Goal: Task Accomplishment & Management: Use online tool/utility

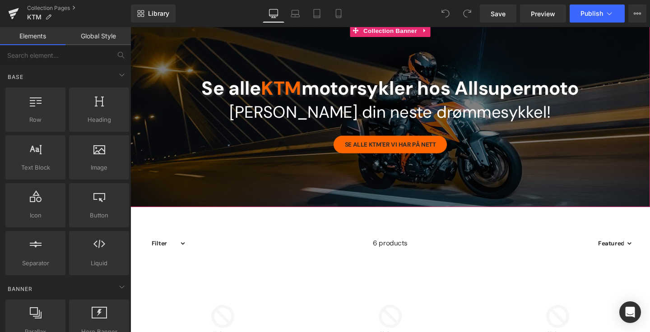
scroll to position [158, 0]
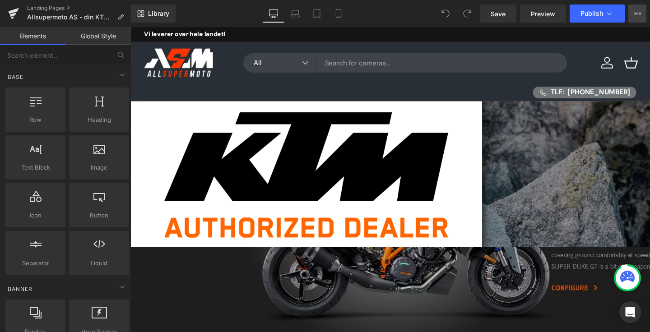
click at [634, 18] on button "View Live Page View with current Template Save Template to Library Schedule Pub…" at bounding box center [637, 14] width 18 height 18
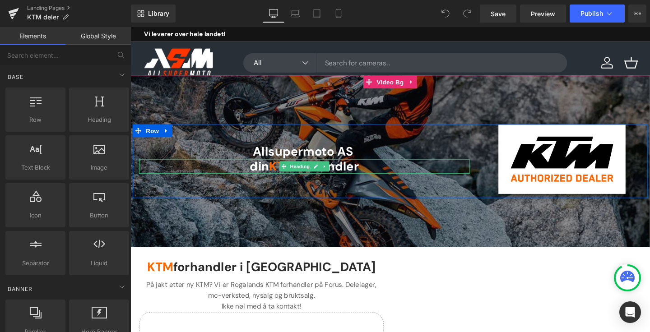
click at [368, 174] on span "forhandler" at bounding box center [337, 173] width 67 height 17
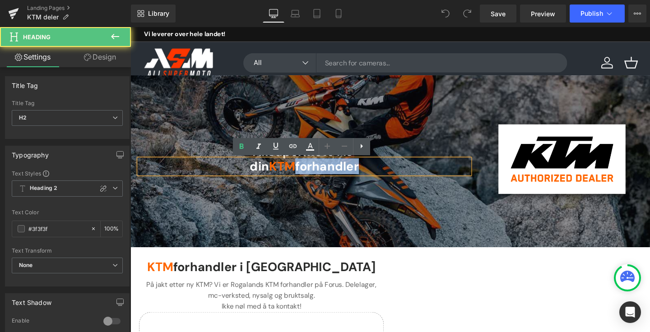
click at [368, 174] on span "forhandler" at bounding box center [337, 173] width 67 height 17
click at [276, 175] on span "din" at bounding box center [266, 173] width 20 height 17
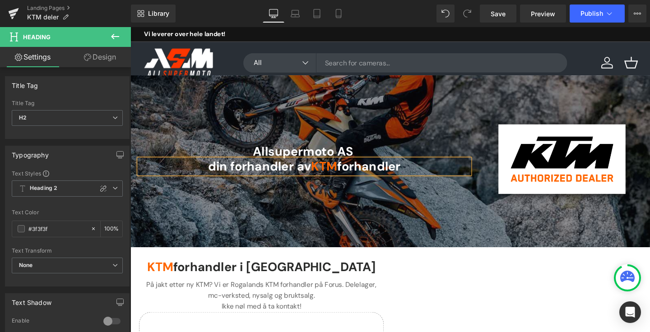
click at [369, 177] on span "forhandler" at bounding box center [381, 173] width 67 height 17
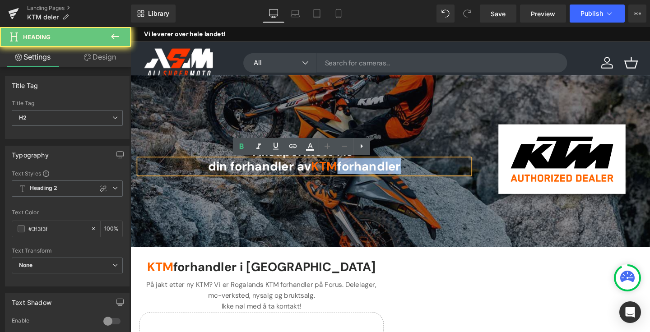
click at [369, 177] on span "forhandler" at bounding box center [381, 173] width 67 height 17
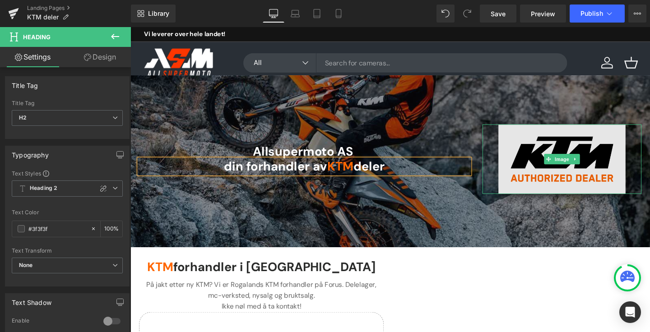
click at [579, 153] on img at bounding box center [584, 165] width 134 height 73
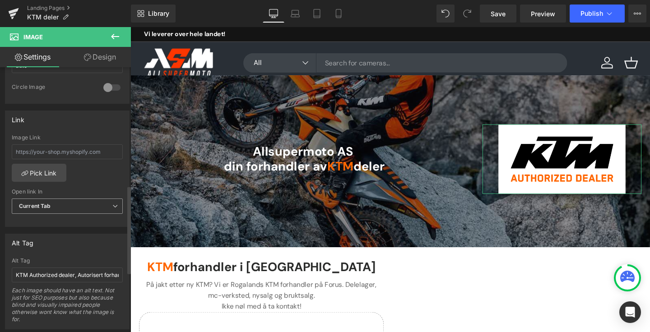
scroll to position [371, 0]
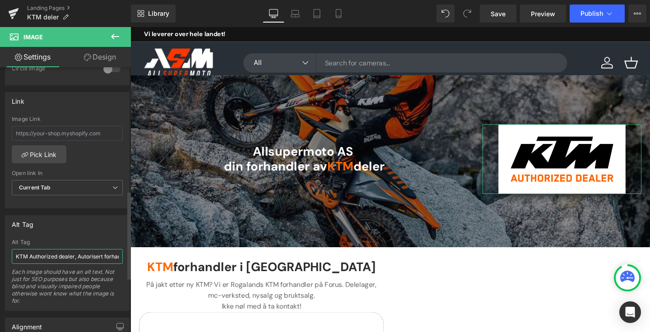
click at [48, 257] on input "KTM Authorized dealer, Autorisert forhandler" at bounding box center [67, 256] width 111 height 15
type input "ktm deler"
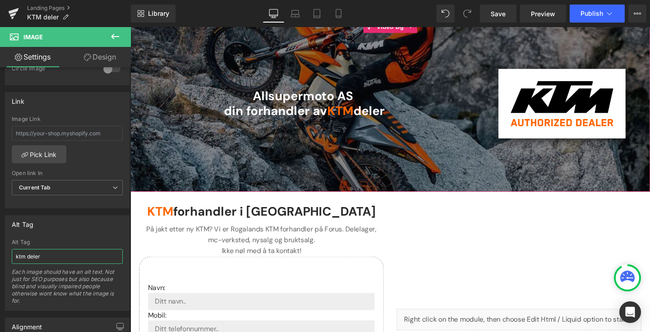
scroll to position [81, 0]
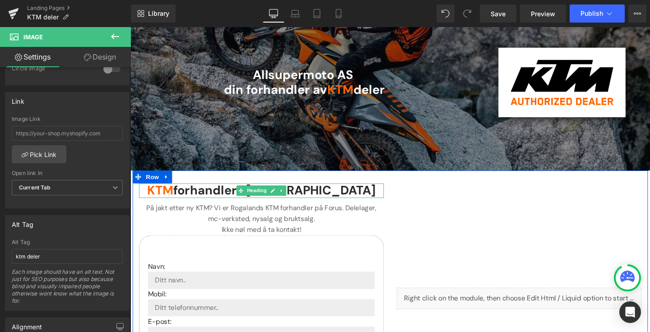
click at [228, 201] on strong "KTM forhandler i [GEOGRAPHIC_DATA]" at bounding box center [268, 198] width 240 height 17
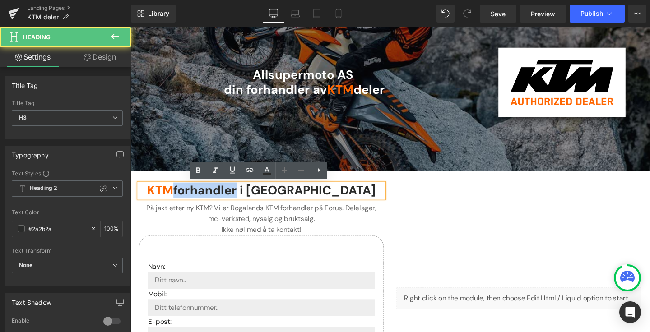
click at [228, 201] on strong "KTM forhandler i [GEOGRAPHIC_DATA]" at bounding box center [268, 198] width 240 height 17
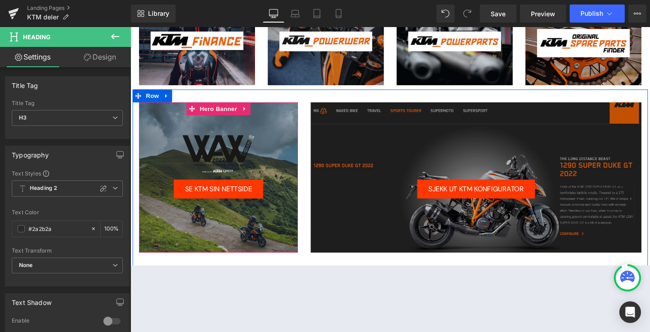
scroll to position [671, 0]
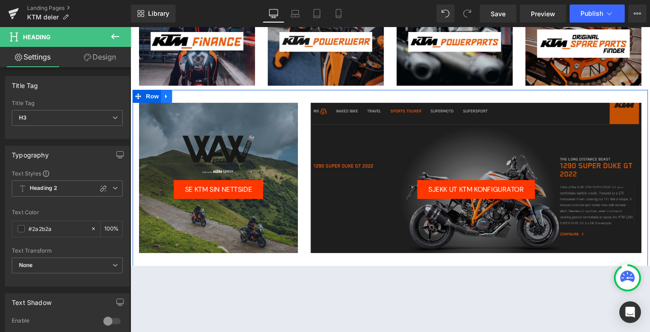
click at [170, 100] on icon at bounding box center [168, 100] width 6 height 7
click at [192, 101] on icon at bounding box center [192, 100] width 6 height 6
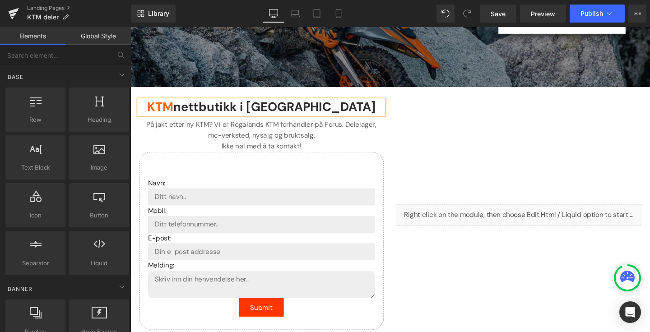
scroll to position [137, 0]
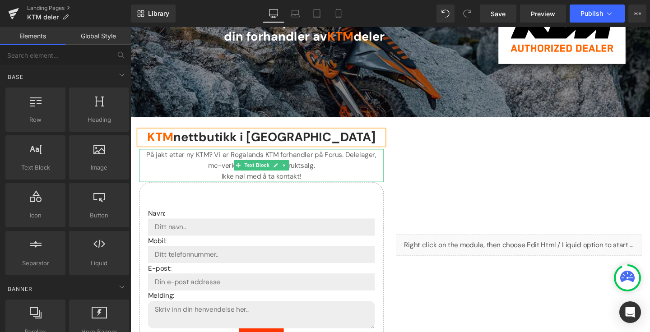
click at [177, 160] on p "På jakt etter ny KTM? Vi er Rogalands KTM forhandler på Forus. Delelager, mc-ve…" at bounding box center [267, 172] width 257 height 35
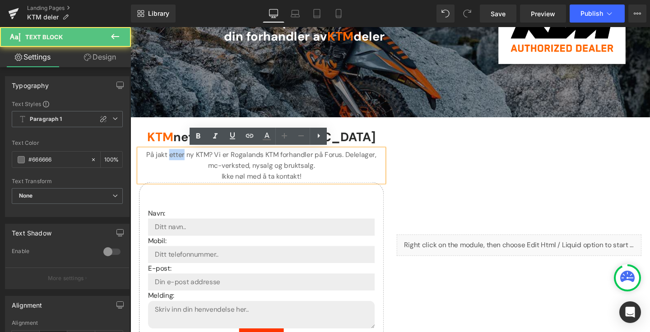
click at [177, 160] on p "På jakt etter ny KTM? Vi er Rogalands KTM forhandler på Forus. Delelager, mc-ve…" at bounding box center [267, 172] width 257 height 35
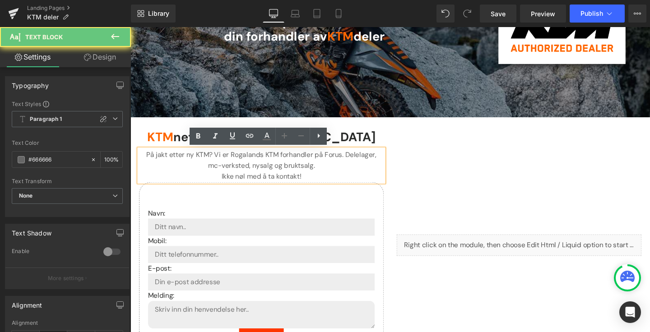
click at [188, 159] on p "På jakt etter ny KTM? Vi er Rogalands KTM forhandler på Forus. Delelager, mc-ve…" at bounding box center [267, 172] width 257 height 35
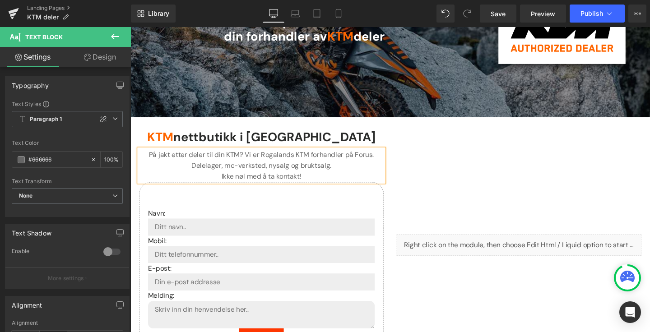
click at [266, 162] on p "På jakt etter deler til din KTM? Vi er Rogalands KTM forhandler på Forus. Delel…" at bounding box center [267, 172] width 257 height 35
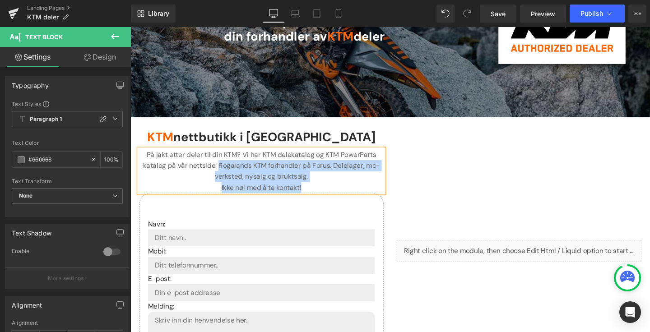
drag, startPoint x: 316, startPoint y: 195, endPoint x: 225, endPoint y: 173, distance: 93.9
click at [225, 173] on p "På jakt etter deler til din KTM? Vi har KTM delekatalog og KTM PowerParts katal…" at bounding box center [267, 178] width 257 height 46
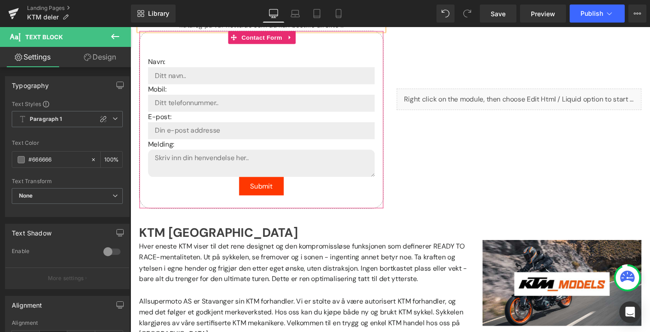
scroll to position [275, 0]
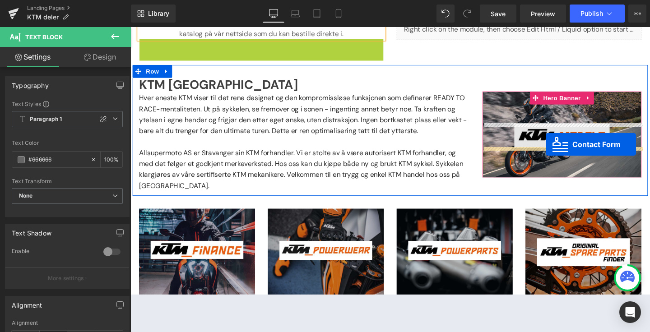
drag, startPoint x: 237, startPoint y: 37, endPoint x: 567, endPoint y: 150, distance: 348.6
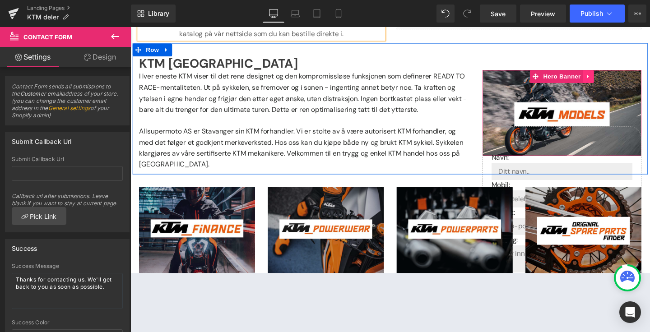
click at [609, 80] on icon at bounding box center [611, 79] width 6 height 7
click at [617, 78] on icon at bounding box center [617, 79] width 6 height 6
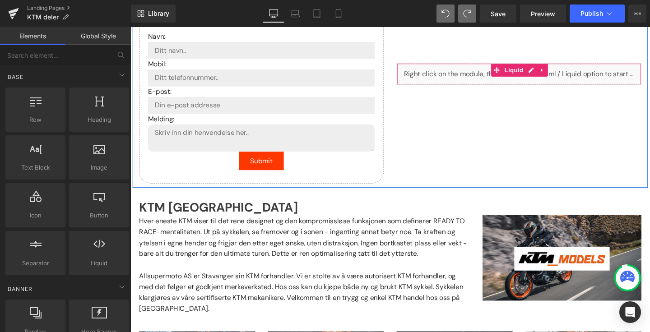
scroll to position [333, 0]
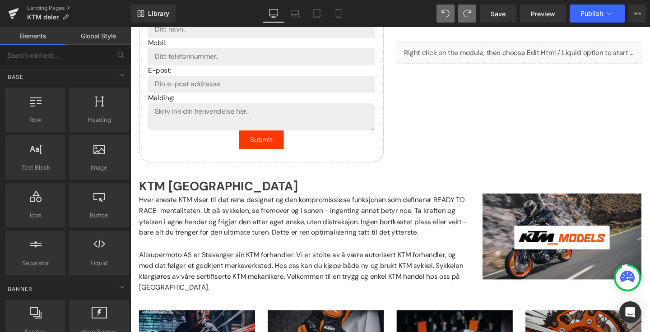
click at [553, 222] on div at bounding box center [583, 247] width 167 height 90
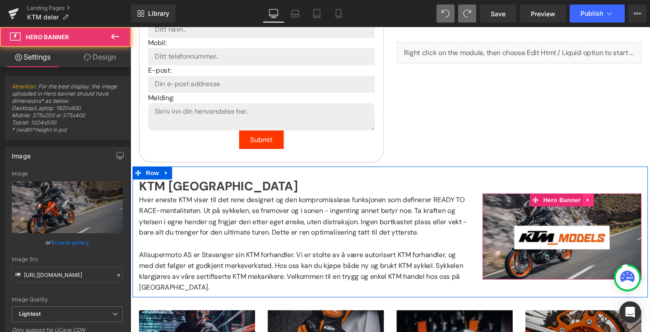
click at [607, 211] on link at bounding box center [612, 209] width 12 height 14
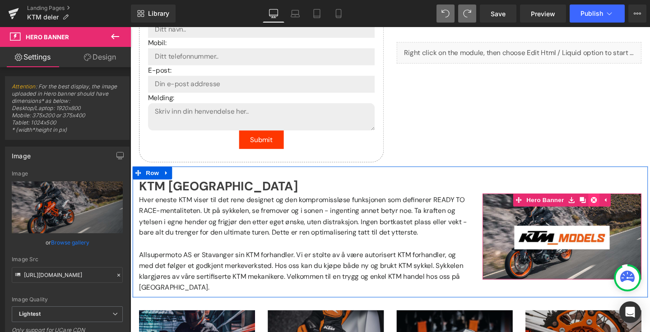
click at [618, 211] on icon at bounding box center [617, 209] width 6 height 6
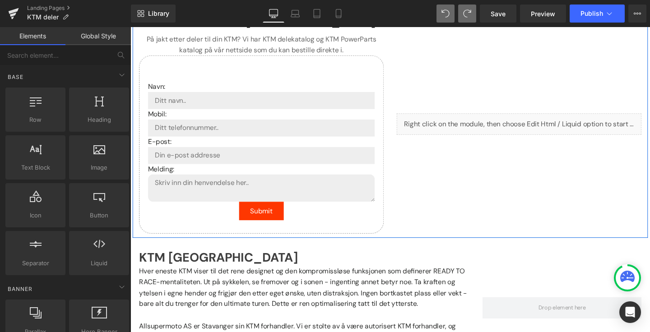
scroll to position [232, 0]
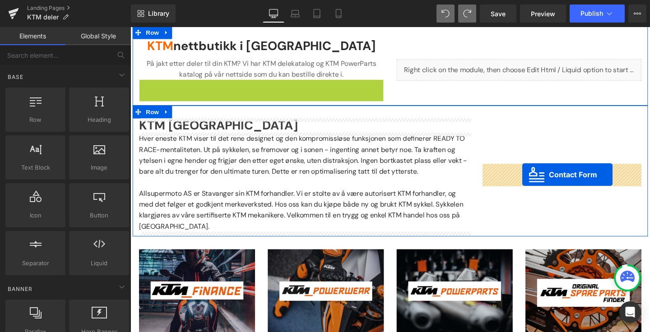
drag, startPoint x: 237, startPoint y: 89, endPoint x: 540, endPoint y: 185, distance: 318.3
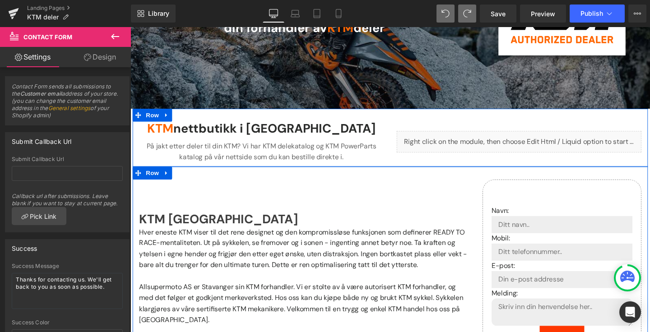
scroll to position [145, 0]
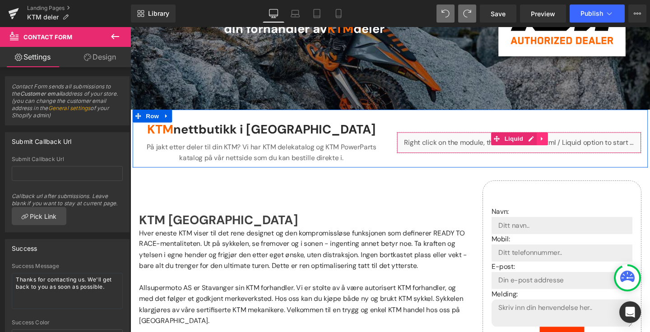
click at [565, 143] on icon at bounding box center [563, 144] width 6 height 7
click at [569, 147] on icon at bounding box center [569, 144] width 6 height 6
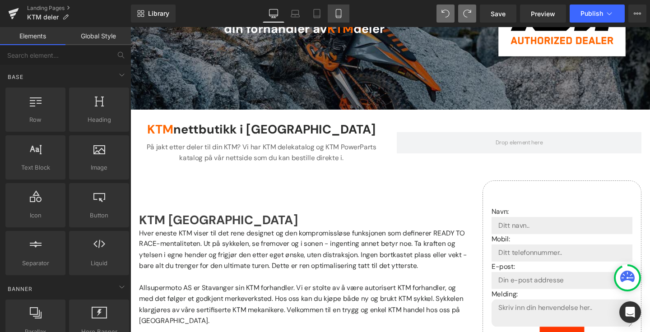
click at [339, 18] on link "Mobile" at bounding box center [338, 14] width 22 height 18
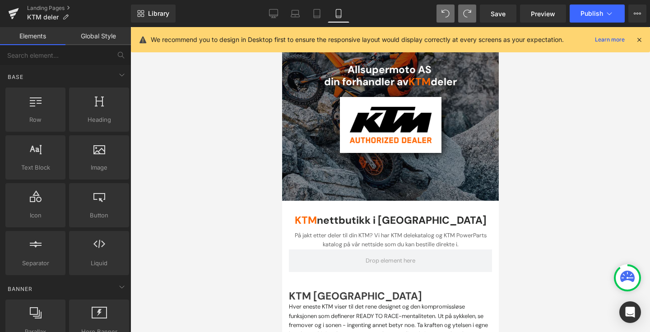
scroll to position [0, 0]
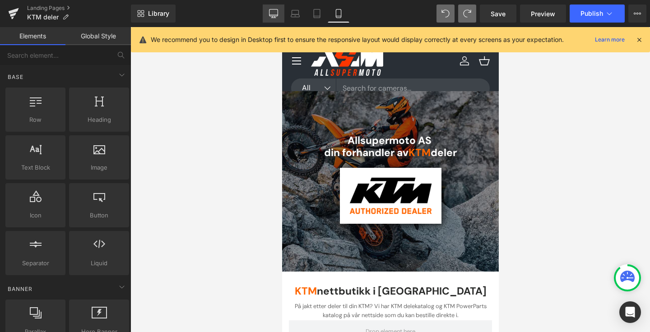
click at [278, 10] on icon at bounding box center [273, 12] width 9 height 7
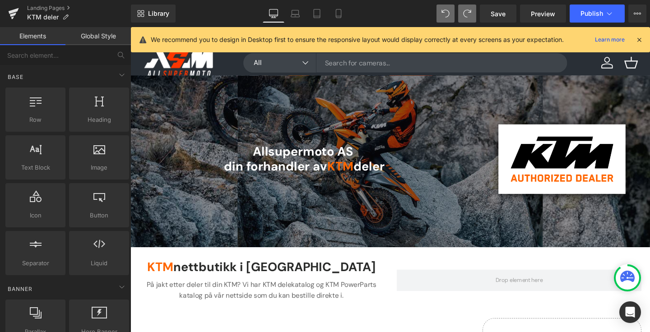
scroll to position [78, 0]
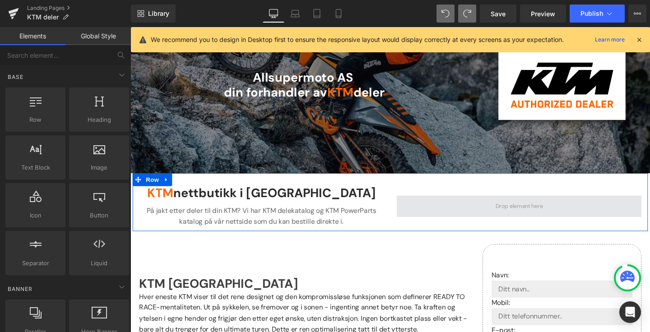
click at [536, 211] on span at bounding box center [539, 216] width 56 height 14
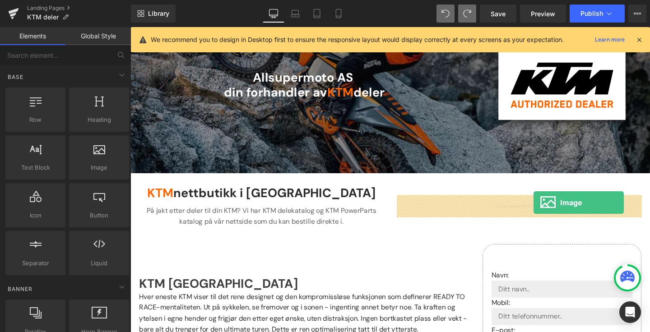
drag, startPoint x: 241, startPoint y: 191, endPoint x: 554, endPoint y: 212, distance: 313.7
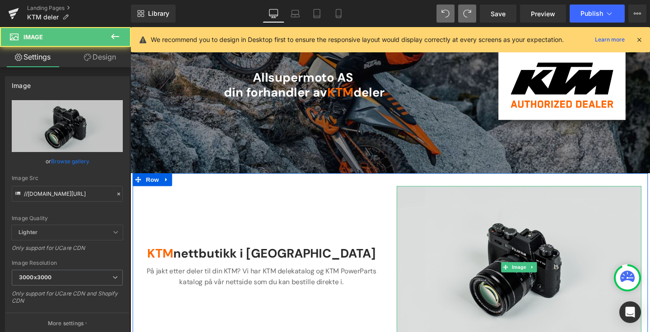
click at [516, 224] on img at bounding box center [538, 279] width 257 height 170
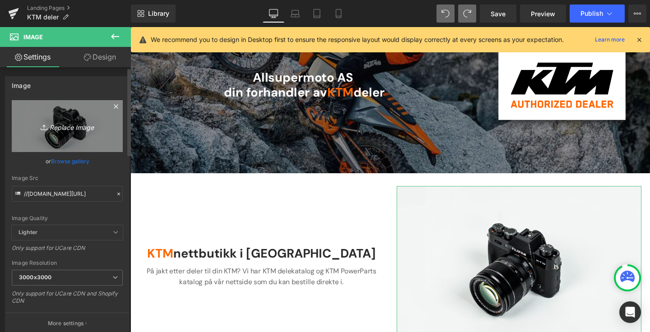
click at [64, 113] on link "Replace Image" at bounding box center [67, 126] width 111 height 52
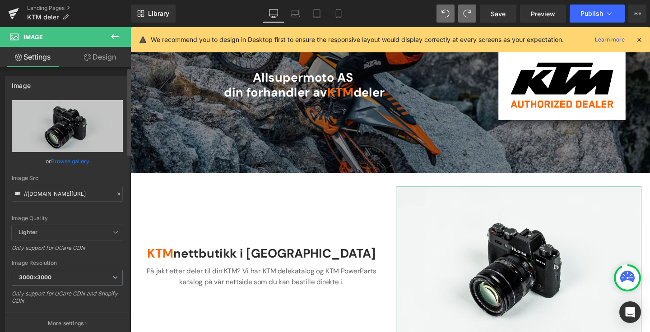
click at [79, 165] on link "Browse gallery" at bounding box center [70, 161] width 38 height 16
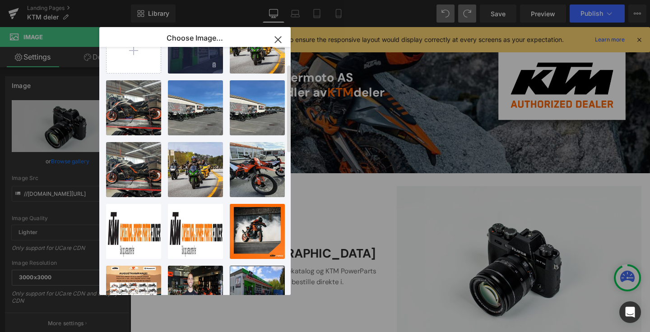
scroll to position [58, 0]
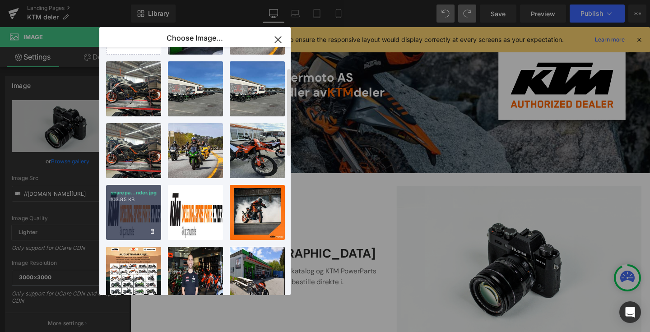
click at [135, 208] on div "sparepa...nder.jpg 103.85 KB" at bounding box center [133, 212] width 55 height 55
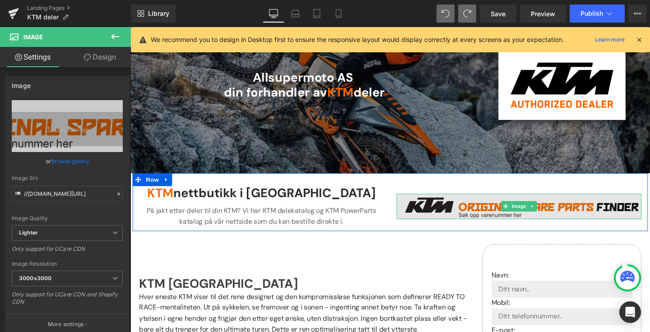
click at [474, 211] on img at bounding box center [538, 216] width 257 height 27
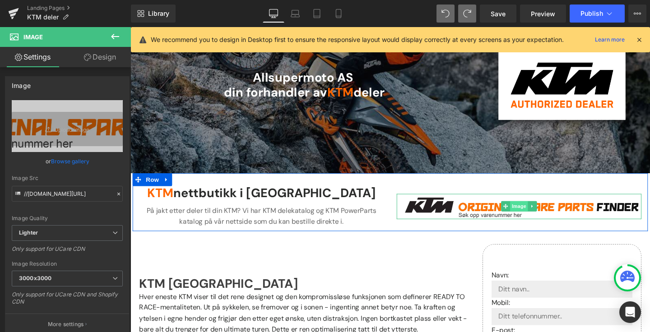
click at [544, 211] on span "Image" at bounding box center [538, 215] width 19 height 11
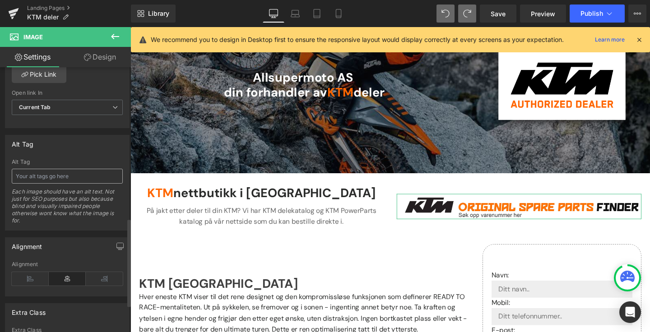
scroll to position [457, 0]
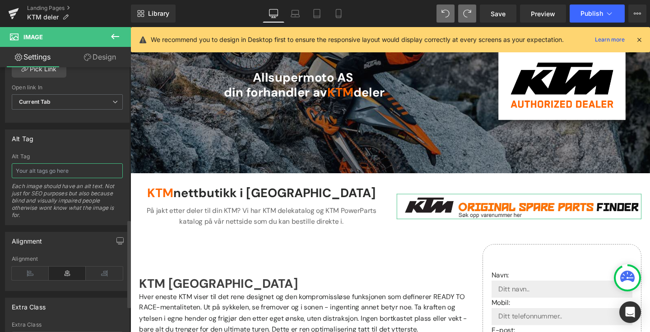
click at [44, 169] on input "text" at bounding box center [67, 170] width 111 height 15
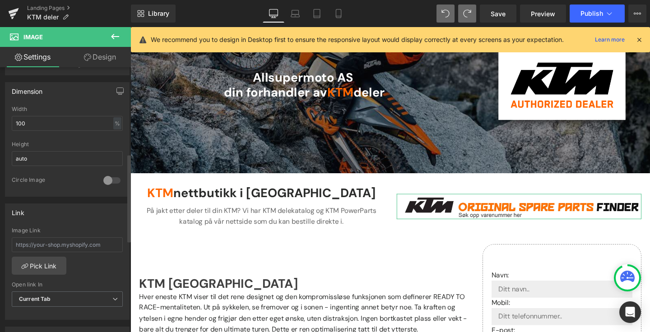
scroll to position [260, 0]
type input "ktm powerparts"
click at [64, 245] on input "text" at bounding box center [67, 244] width 111 height 15
paste input "[URL][DOMAIN_NAME]"
type input "[URL][DOMAIN_NAME]"
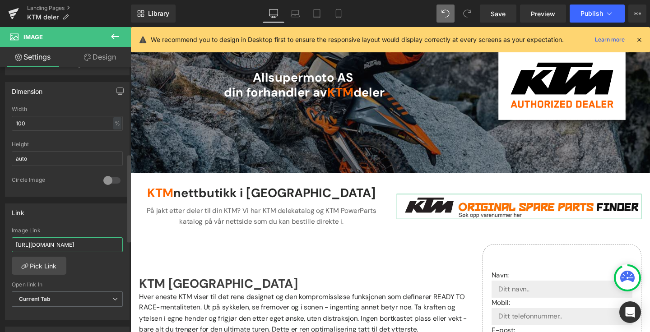
scroll to position [0, 12]
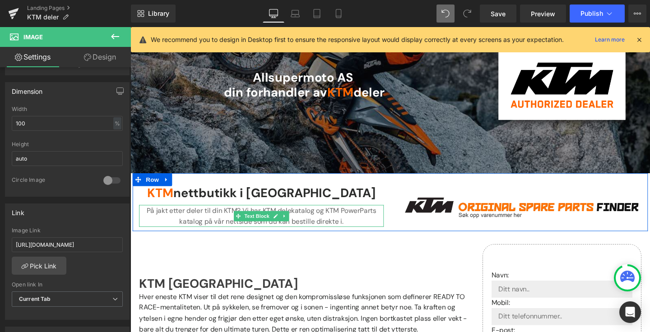
click at [357, 228] on p "På jakt etter deler til din KTM? Vi har KTM delekatalog og KTM PowerParts katal…" at bounding box center [267, 225] width 257 height 23
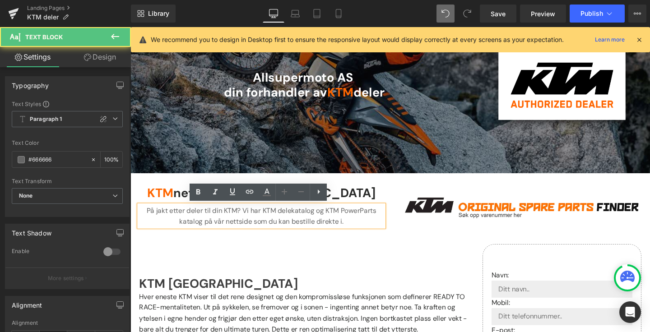
click at [193, 232] on p "På jakt etter deler til din KTM? Vi har KTM delekatalog og KTM PowerParts katal…" at bounding box center [267, 225] width 257 height 23
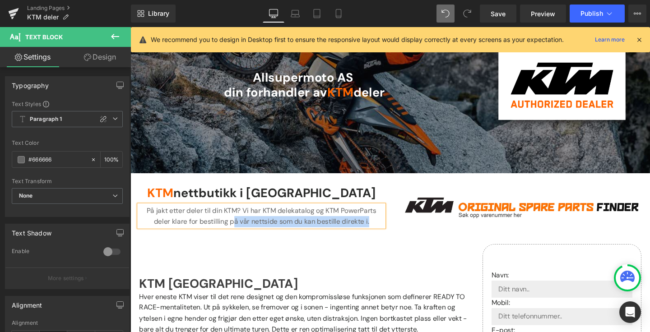
drag, startPoint x: 384, startPoint y: 232, endPoint x: 236, endPoint y: 231, distance: 147.5
click at [236, 231] on p "På jakt etter deler til din KTM? Vi har KTM delekatalog og KTM PowerParts deler…" at bounding box center [267, 225] width 257 height 23
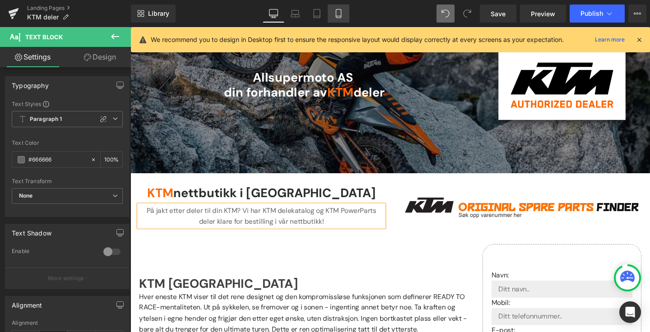
click at [337, 16] on icon at bounding box center [338, 13] width 9 height 9
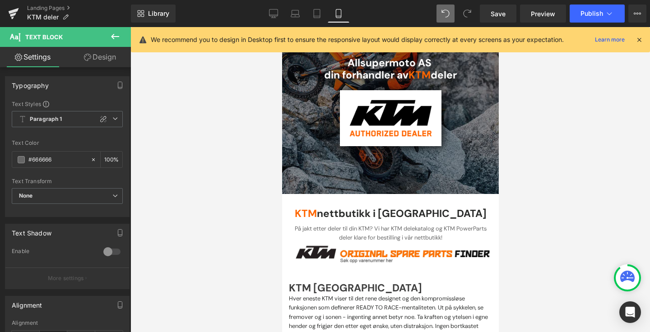
scroll to position [88, 0]
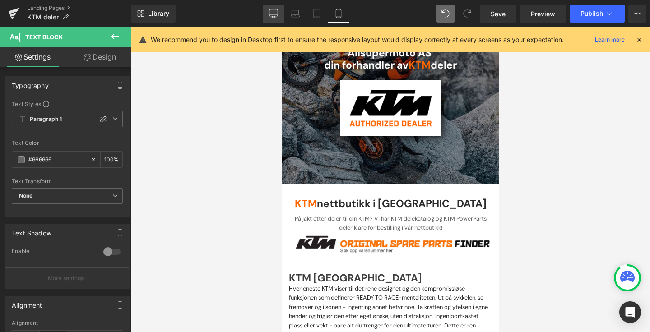
click at [275, 20] on link "Desktop" at bounding box center [274, 14] width 22 height 18
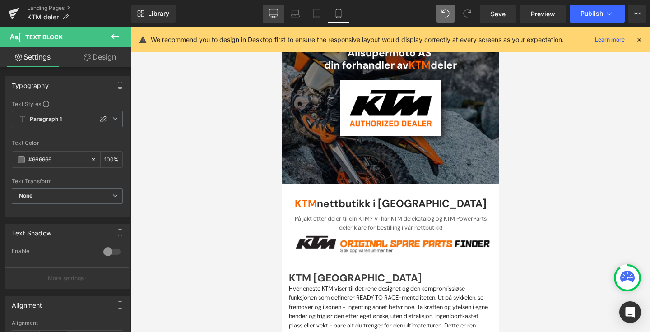
scroll to position [78, 0]
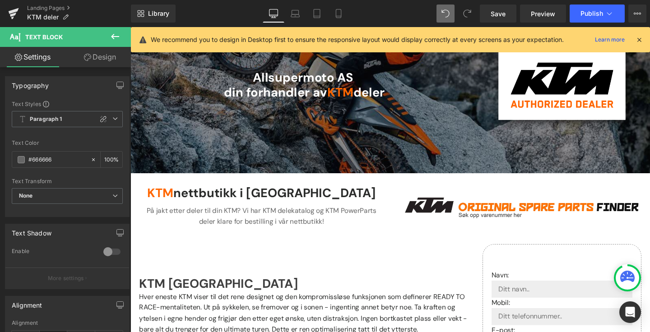
click at [114, 37] on icon at bounding box center [115, 36] width 11 height 11
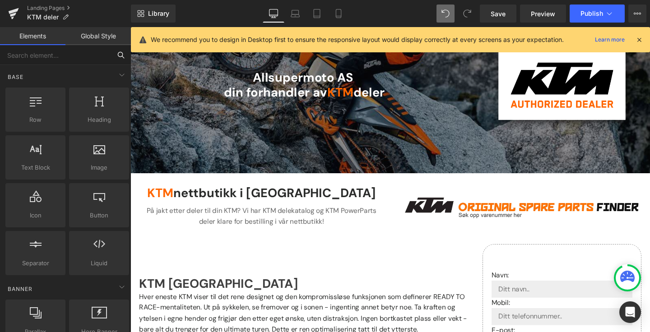
click at [55, 55] on input "text" at bounding box center [55, 55] width 111 height 20
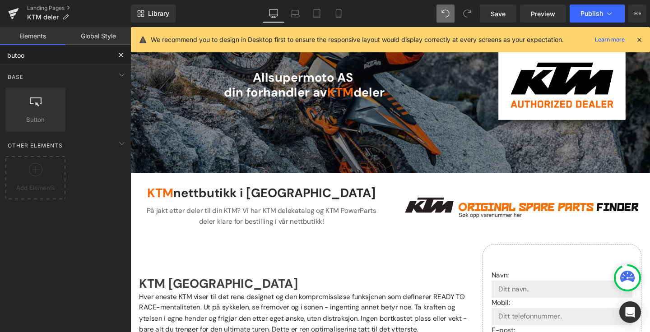
type input "butoon"
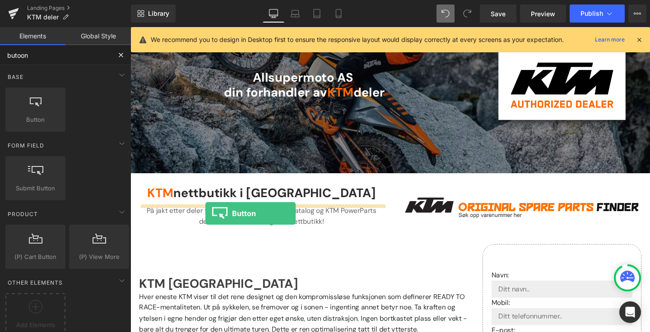
drag, startPoint x: 182, startPoint y: 138, endPoint x: 209, endPoint y: 223, distance: 89.0
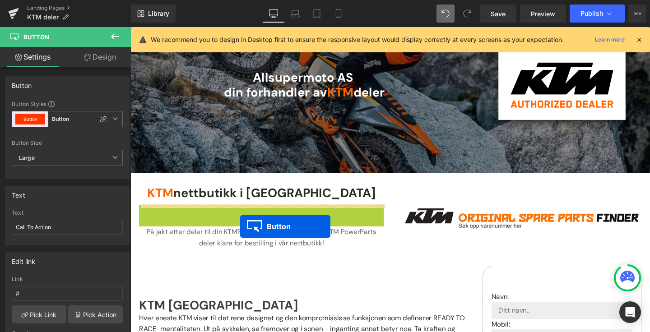
drag, startPoint x: 250, startPoint y: 223, endPoint x: 245, endPoint y: 236, distance: 14.4
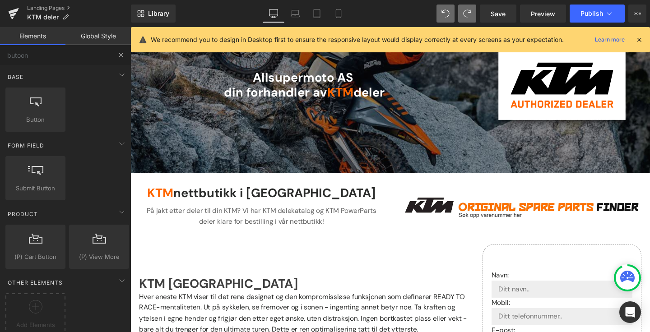
click at [120, 50] on button at bounding box center [121, 55] width 20 height 20
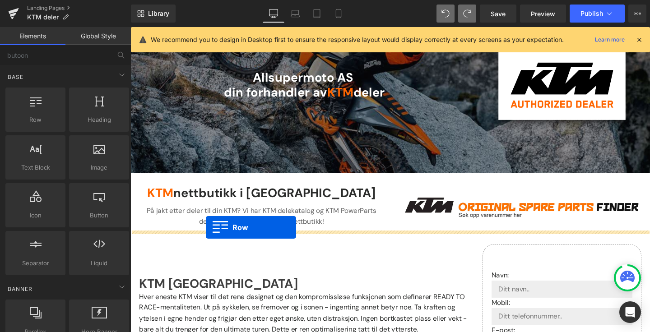
drag, startPoint x: 186, startPoint y: 139, endPoint x: 210, endPoint y: 239, distance: 102.1
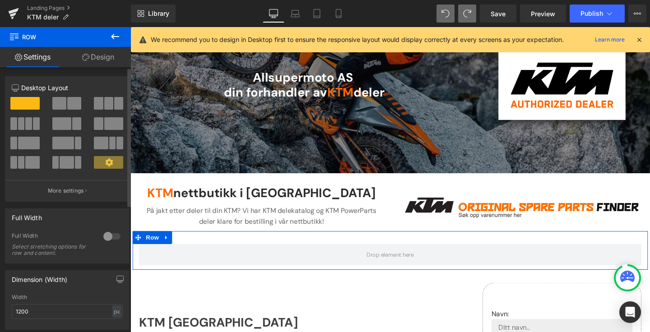
click at [63, 105] on span at bounding box center [59, 103] width 14 height 13
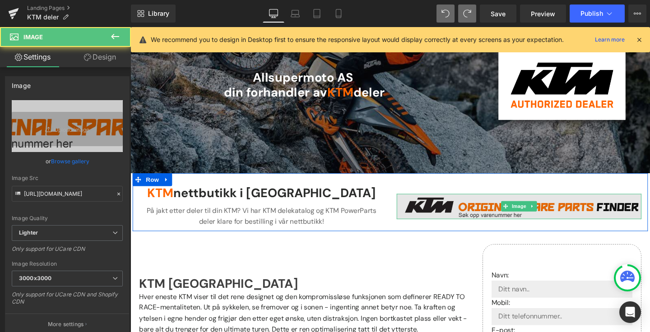
click at [506, 218] on img at bounding box center [538, 216] width 257 height 27
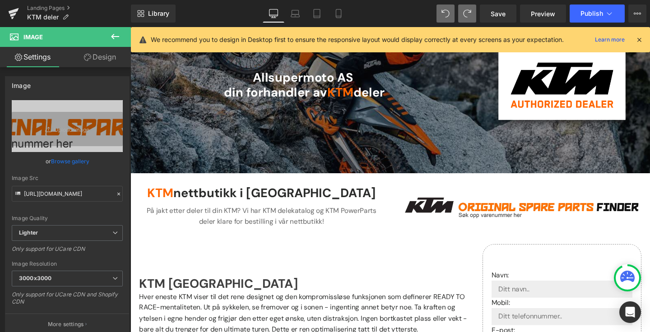
click at [114, 37] on icon at bounding box center [115, 36] width 11 height 11
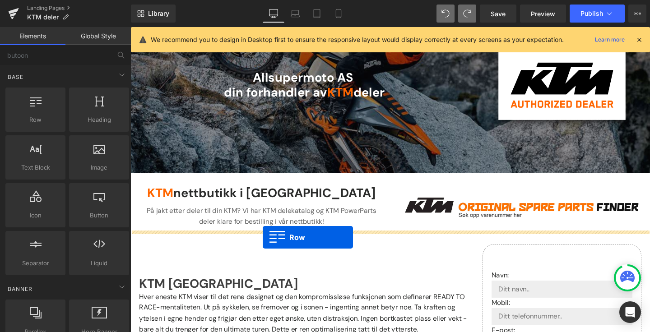
drag, startPoint x: 175, startPoint y: 132, endPoint x: 269, endPoint y: 248, distance: 150.0
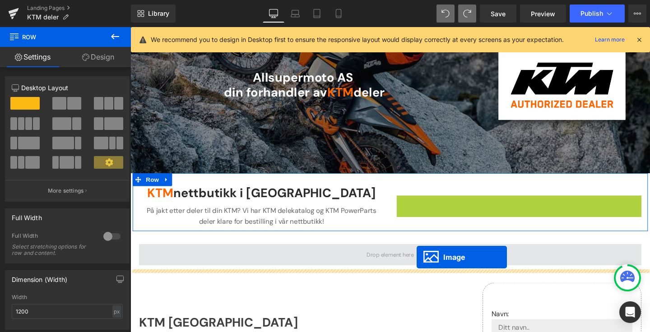
drag, startPoint x: 521, startPoint y: 214, endPoint x: 431, endPoint y: 269, distance: 105.5
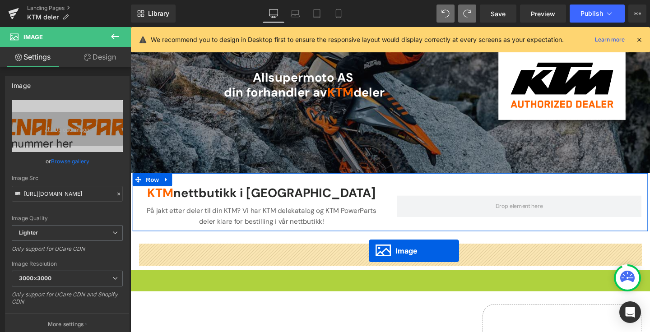
drag, startPoint x: 387, startPoint y: 310, endPoint x: 381, endPoint y: 263, distance: 48.2
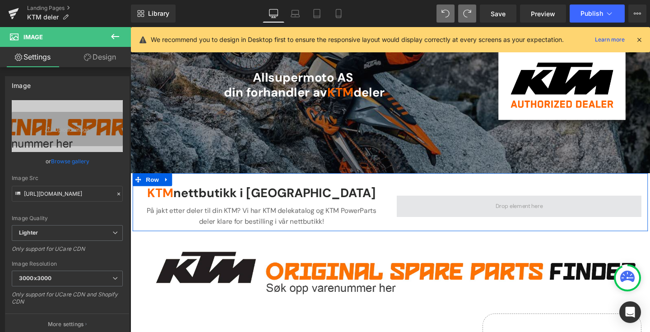
click at [496, 215] on span at bounding box center [538, 215] width 257 height 23
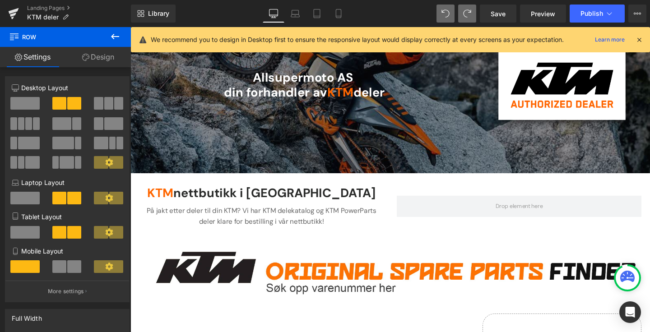
click at [115, 30] on button at bounding box center [115, 37] width 32 height 20
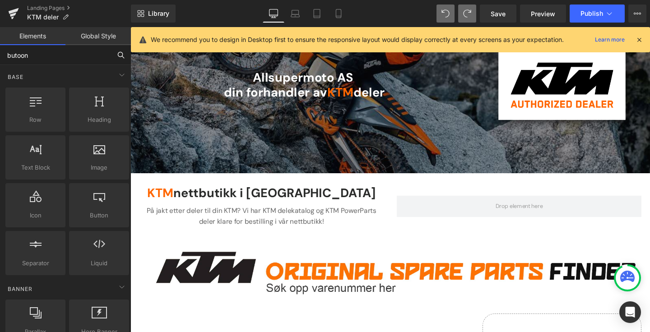
click at [62, 56] on input "butoon" at bounding box center [55, 55] width 111 height 20
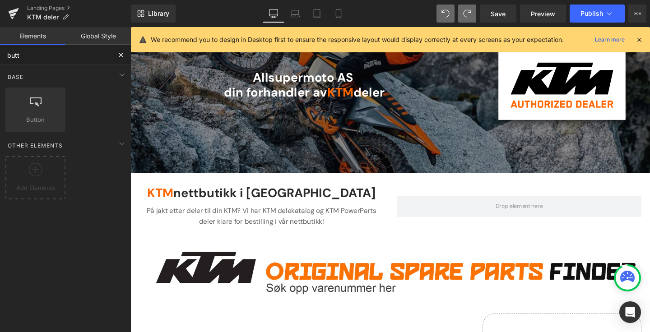
type input "butto"
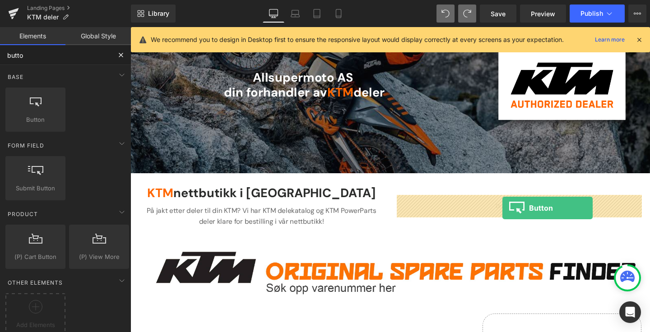
drag, startPoint x: 172, startPoint y: 140, endPoint x: 521, endPoint y: 217, distance: 357.1
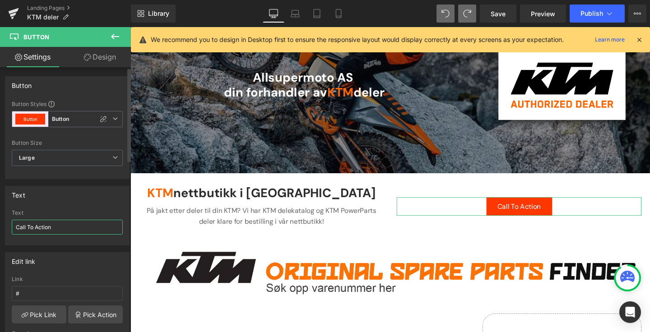
click at [68, 226] on input "Call To Action" at bounding box center [67, 227] width 111 height 15
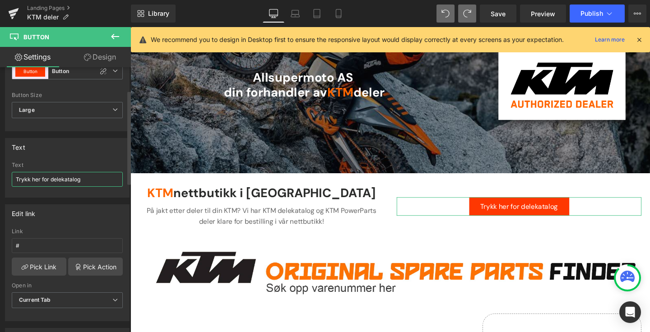
scroll to position [65, 0]
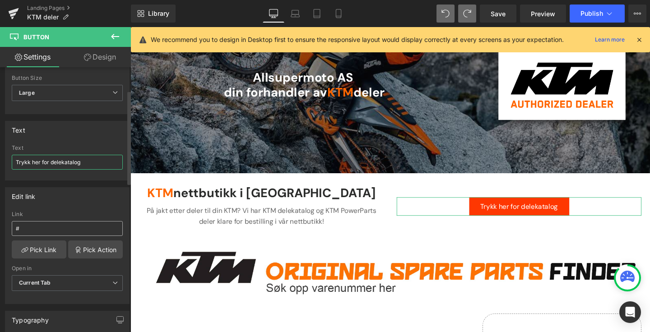
type input "Trykk her for delekatalog"
click at [52, 226] on input "#" at bounding box center [67, 228] width 111 height 15
paste input "[URL][DOMAIN_NAME]"
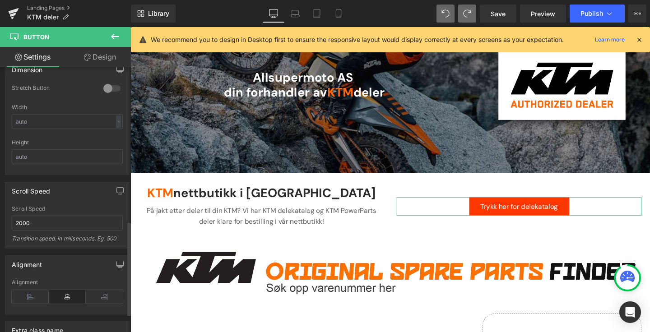
scroll to position [486, 0]
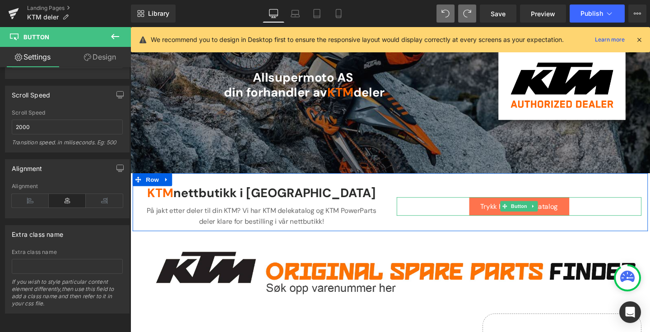
type input "[URL][DOMAIN_NAME]"
click at [519, 214] on span "Trykk her for delekatalog" at bounding box center [539, 216] width 82 height 9
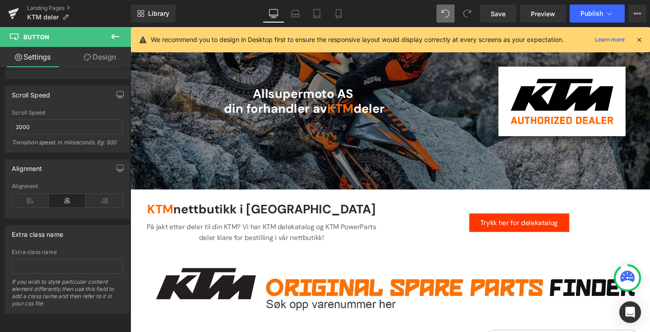
scroll to position [78, 0]
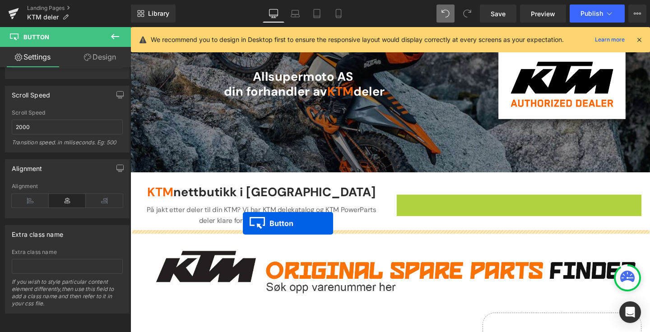
drag, startPoint x: 523, startPoint y: 212, endPoint x: 249, endPoint y: 233, distance: 275.5
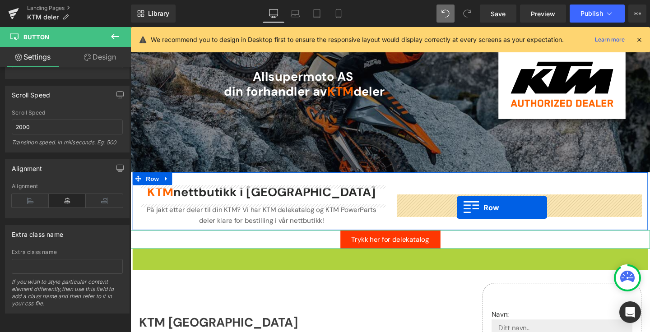
drag, startPoint x: 139, startPoint y: 267, endPoint x: 473, endPoint y: 217, distance: 337.9
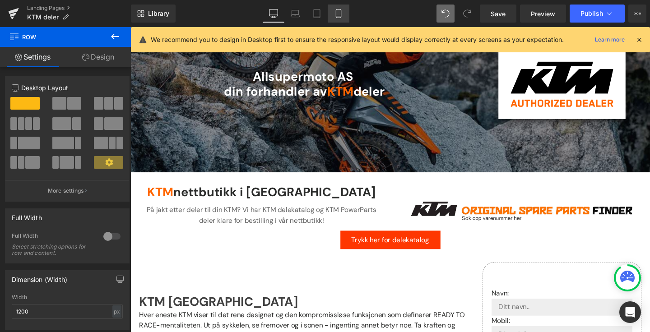
click at [344, 16] on link "Mobile" at bounding box center [338, 14] width 22 height 18
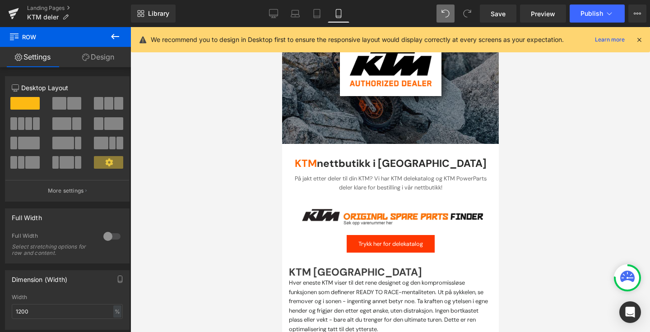
scroll to position [127, 0]
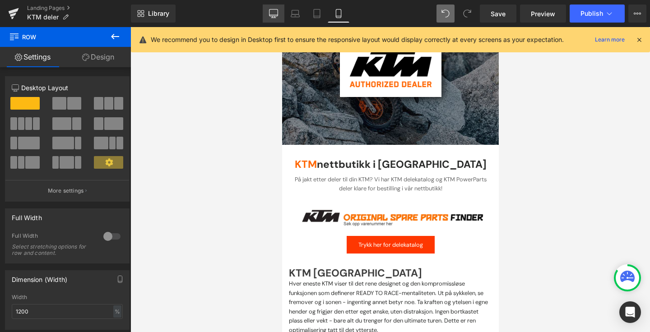
click at [280, 11] on link "Desktop" at bounding box center [274, 14] width 22 height 18
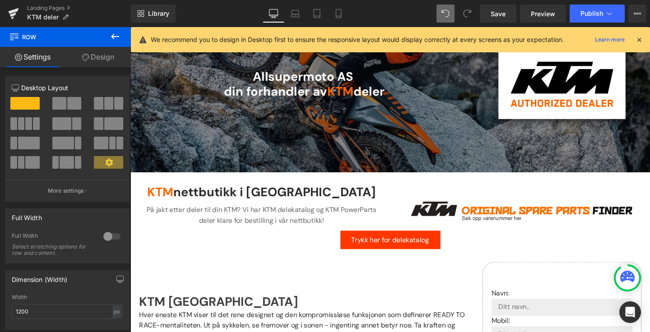
click at [116, 36] on icon at bounding box center [115, 36] width 11 height 11
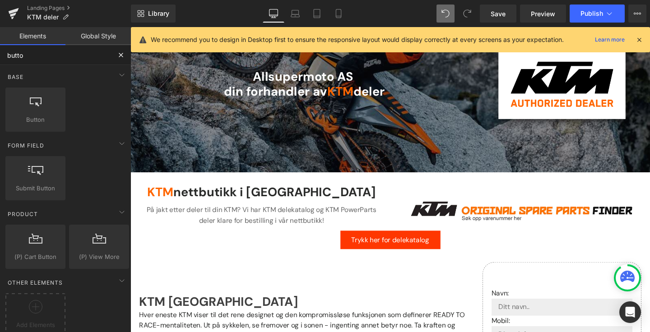
click at [75, 51] on input "butto" at bounding box center [55, 55] width 111 height 20
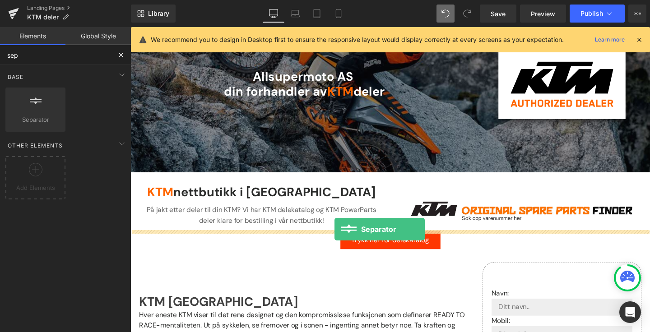
drag, startPoint x: 173, startPoint y: 138, endPoint x: 345, endPoint y: 240, distance: 199.6
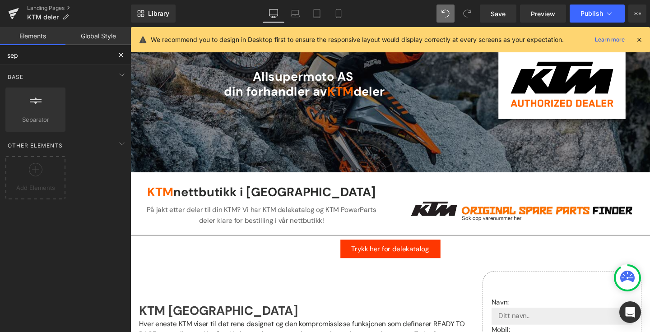
type input "sep"
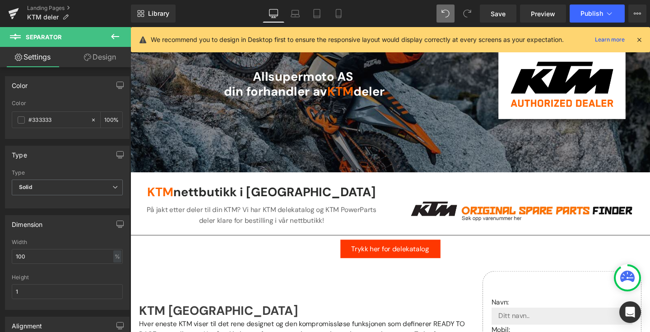
click at [110, 35] on icon at bounding box center [115, 36] width 11 height 11
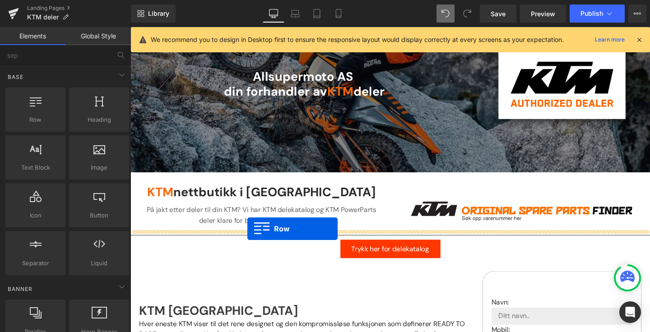
drag, startPoint x: 155, startPoint y: 130, endPoint x: 253, endPoint y: 239, distance: 145.9
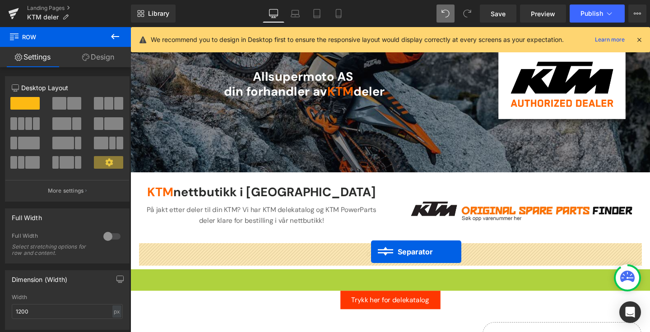
drag, startPoint x: 387, startPoint y: 284, endPoint x: 383, endPoint y: 263, distance: 21.1
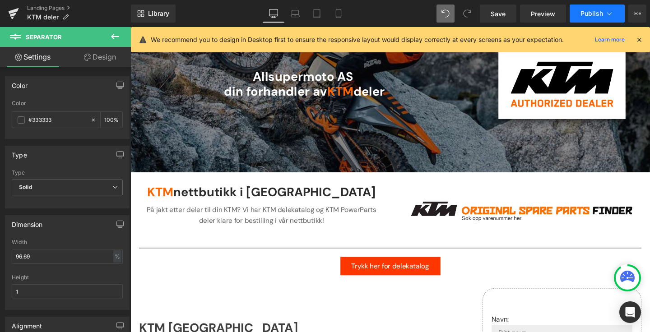
click at [587, 14] on span "Publish" at bounding box center [591, 13] width 23 height 7
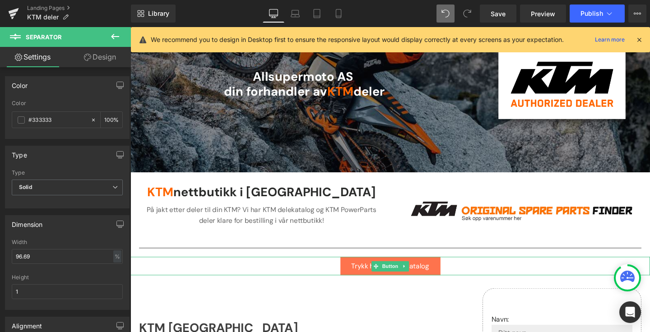
click at [425, 279] on span "Trykk her for delekatalog" at bounding box center [404, 278] width 82 height 9
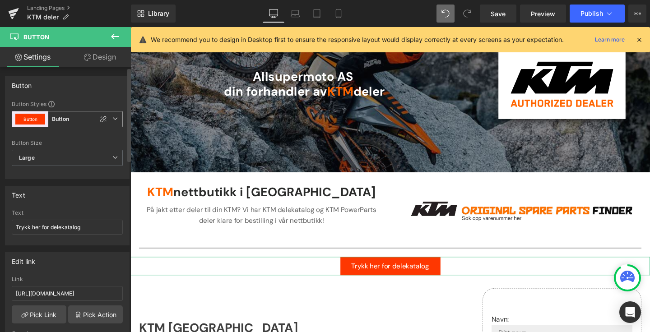
click at [31, 120] on button "Button" at bounding box center [30, 119] width 30 height 11
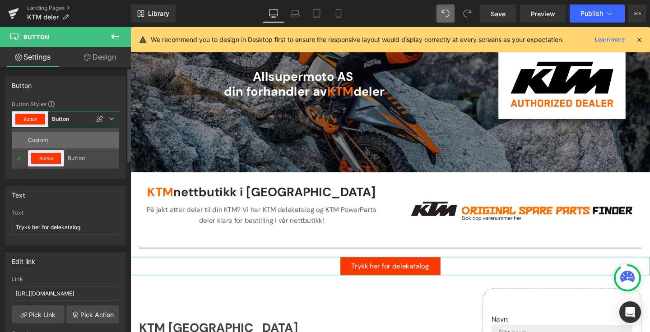
click at [59, 141] on div "Custom" at bounding box center [45, 140] width 35 height 16
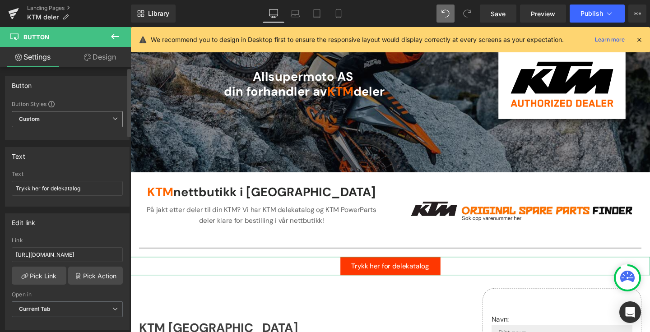
click at [66, 120] on span "Custom" at bounding box center [67, 119] width 111 height 16
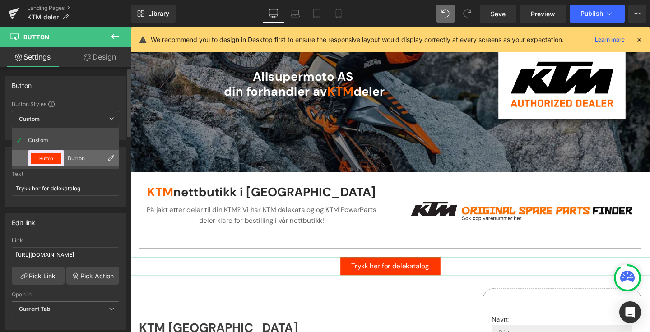
click at [61, 152] on div "Button" at bounding box center [46, 158] width 36 height 16
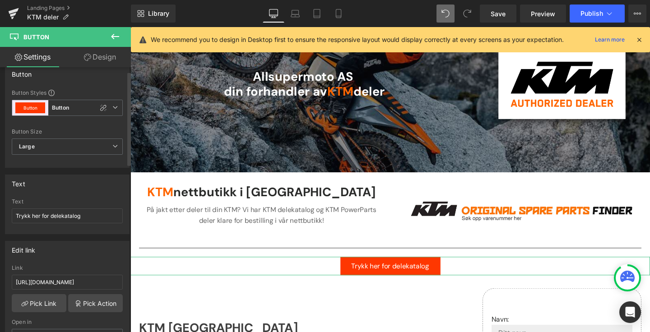
scroll to position [13, 0]
click at [116, 108] on span "Button Button" at bounding box center [67, 106] width 111 height 16
click at [117, 83] on div "Button Button Styles Custom Button Button Button Custom Button Button Button Si…" at bounding box center [67, 114] width 124 height 103
click at [110, 54] on link "Design" at bounding box center [99, 57] width 65 height 20
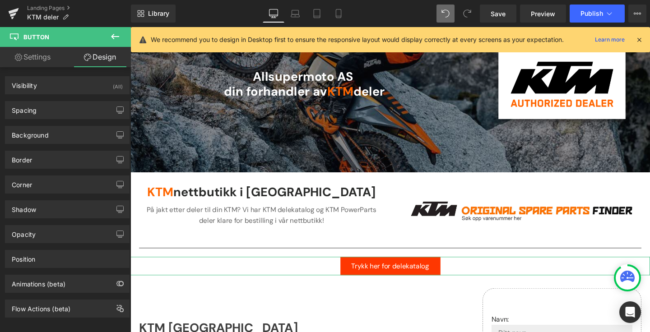
click at [36, 59] on link "Settings" at bounding box center [32, 57] width 65 height 20
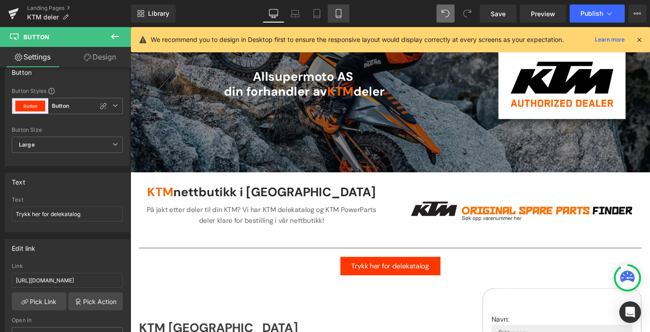
click at [344, 14] on link "Mobile" at bounding box center [338, 14] width 22 height 18
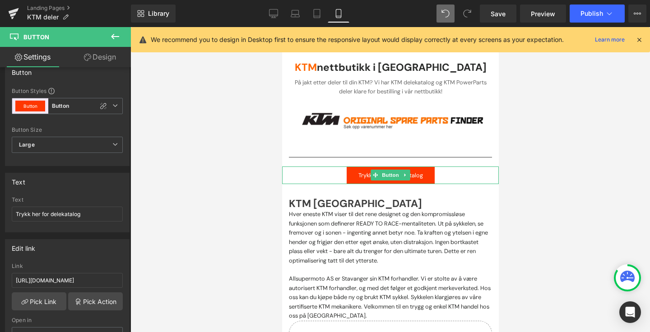
scroll to position [232, 0]
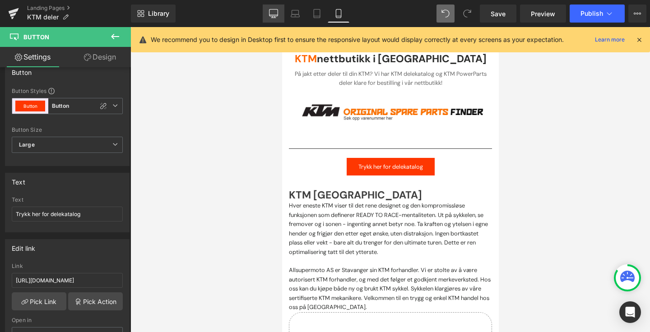
click at [275, 17] on icon at bounding box center [273, 17] width 3 height 2
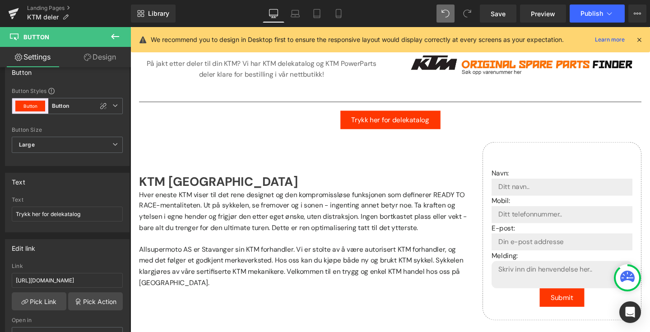
scroll to position [189, 0]
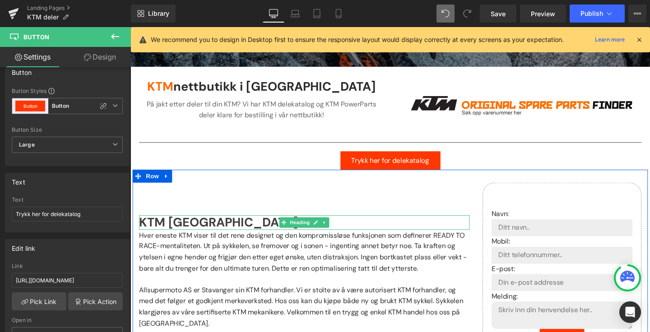
click at [174, 231] on strong "KTM [GEOGRAPHIC_DATA]" at bounding box center [222, 232] width 167 height 17
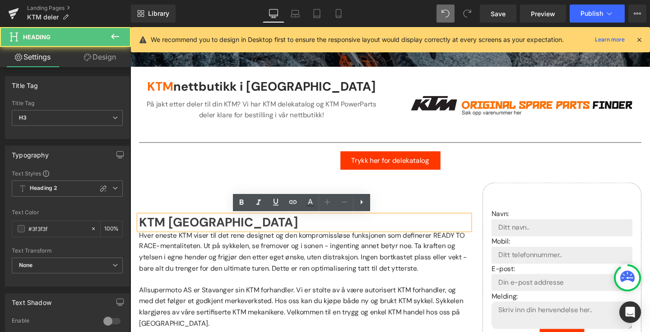
click at [168, 227] on strong "KTM [GEOGRAPHIC_DATA]" at bounding box center [222, 232] width 167 height 17
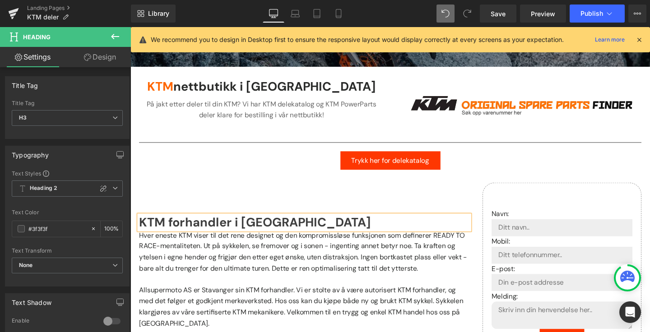
click at [315, 232] on h3 "KTM forhandler i [GEOGRAPHIC_DATA]" at bounding box center [312, 232] width 347 height 15
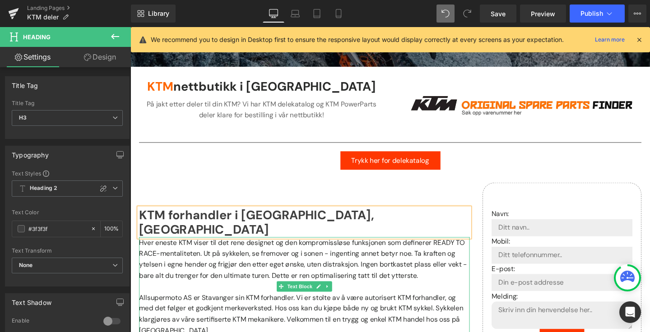
click at [382, 268] on p "Hver eneste KTM viser til det rene designet og den kompromissløse funksjonen so…" at bounding box center [312, 271] width 347 height 46
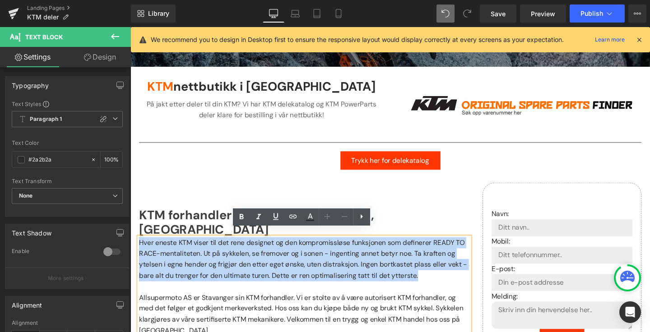
drag, startPoint x: 439, startPoint y: 280, endPoint x: 140, endPoint y: 242, distance: 301.5
click at [140, 248] on p "Hver eneste KTM viser til det rene designet og den kompromissløse funksjonen so…" at bounding box center [312, 271] width 347 height 46
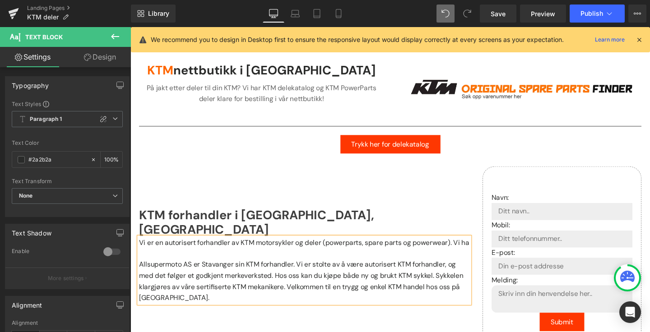
scroll to position [201, 0]
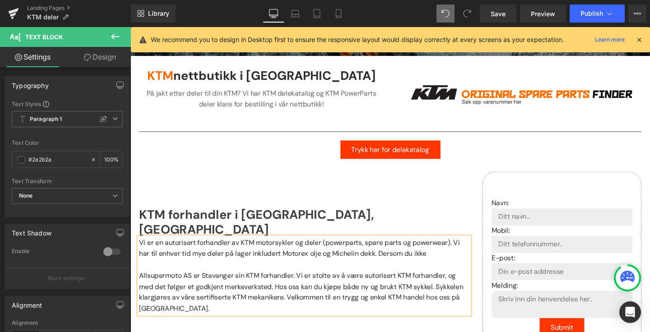
drag, startPoint x: 449, startPoint y: 257, endPoint x: 392, endPoint y: 258, distance: 56.8
click at [392, 258] on p "Vi er en autorisert forhandler av KTM motorsykler og deler (powerparts, spare p…" at bounding box center [312, 259] width 347 height 23
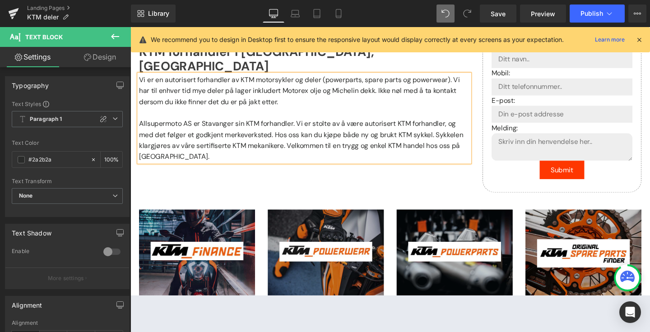
scroll to position [388, 0]
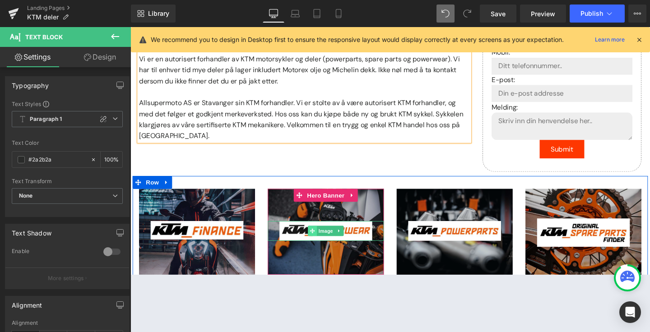
click at [322, 244] on icon at bounding box center [321, 241] width 5 height 5
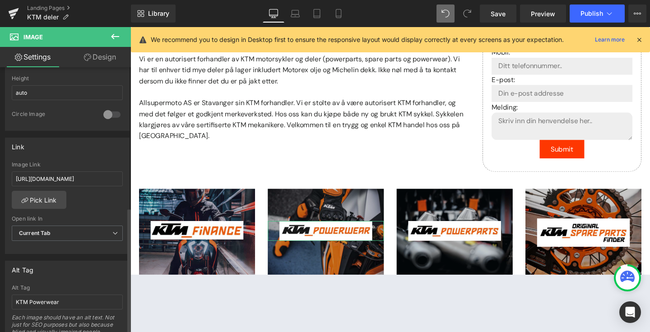
scroll to position [326, 0]
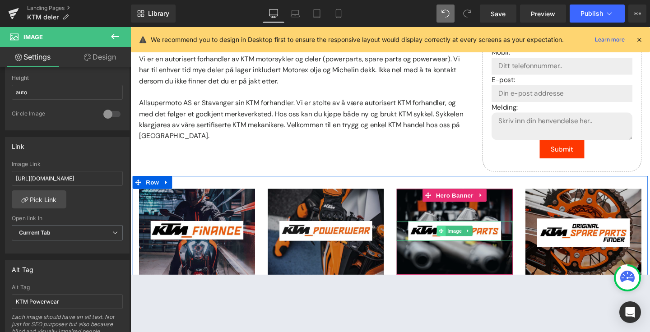
click at [458, 239] on icon at bounding box center [456, 241] width 5 height 5
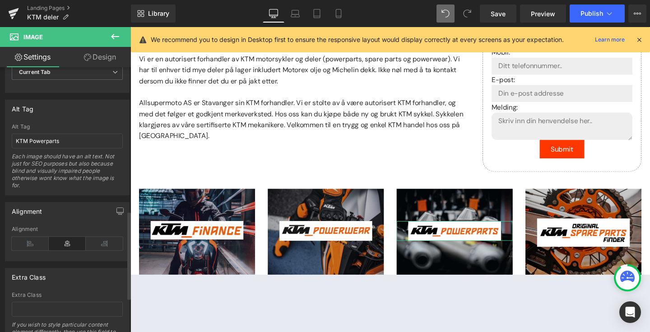
scroll to position [505, 0]
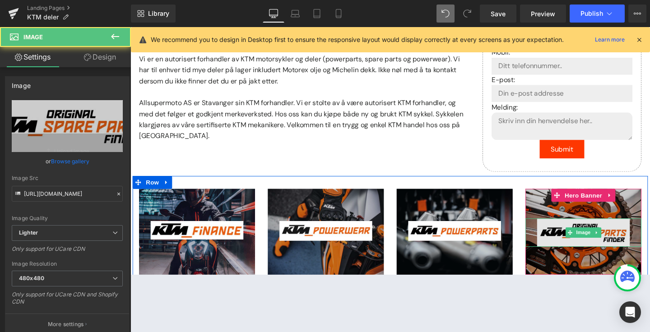
click at [585, 241] on img at bounding box center [605, 242] width 97 height 29
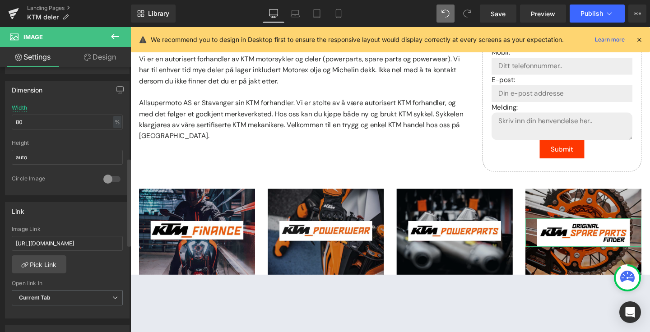
scroll to position [318, 0]
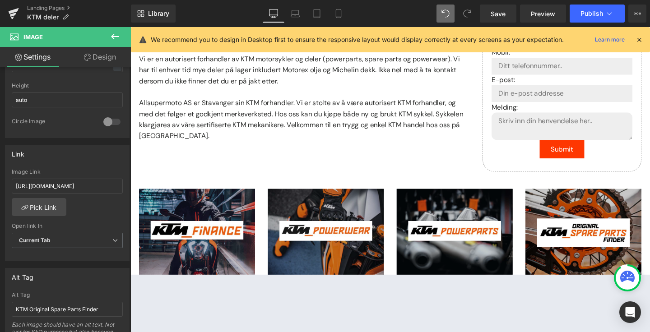
click at [115, 40] on icon at bounding box center [115, 36] width 11 height 11
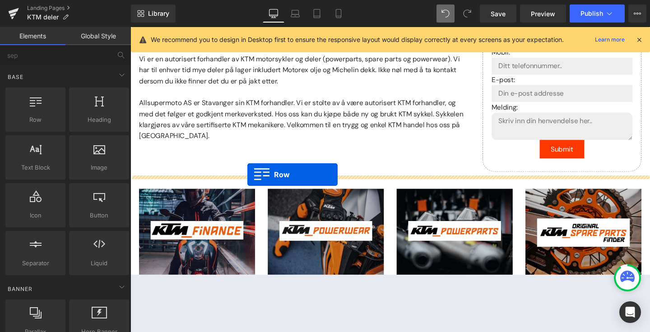
drag, startPoint x: 183, startPoint y: 145, endPoint x: 253, endPoint y: 182, distance: 79.1
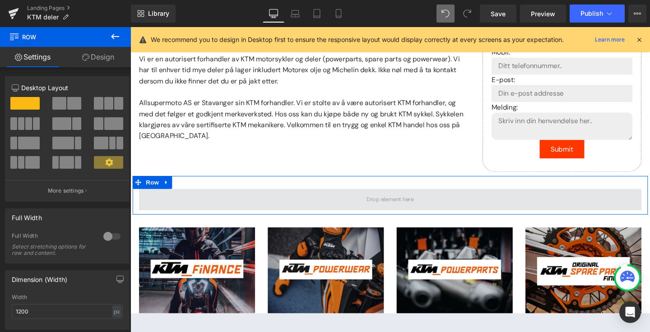
click at [335, 204] on span at bounding box center [403, 208] width 528 height 23
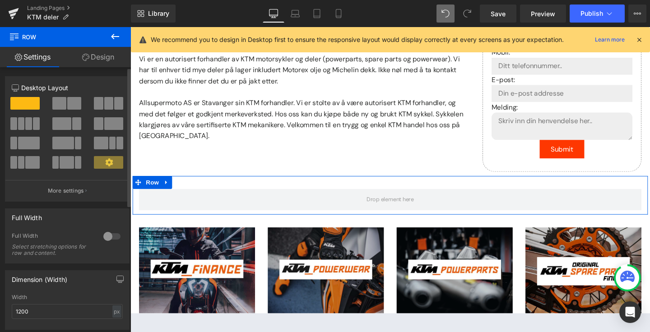
click at [70, 106] on span at bounding box center [74, 103] width 14 height 13
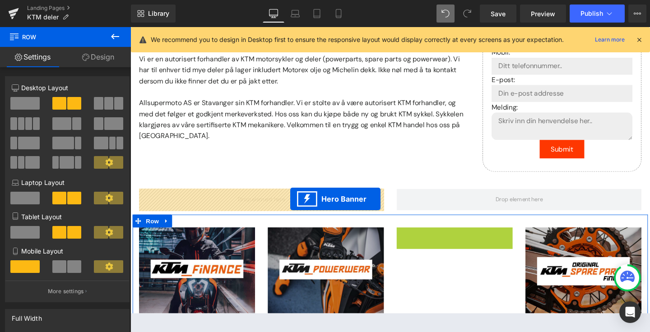
drag, startPoint x: 443, startPoint y: 247, endPoint x: 298, endPoint y: 208, distance: 150.0
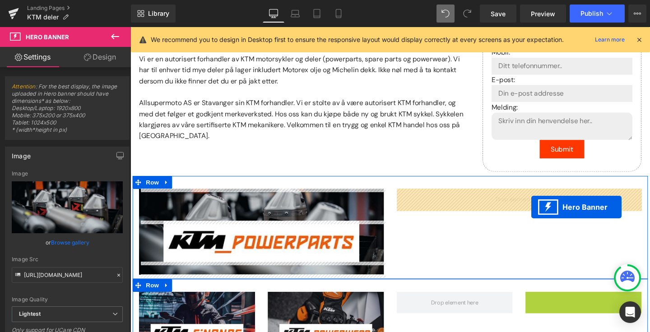
drag, startPoint x: 578, startPoint y: 314, endPoint x: 551, endPoint y: 216, distance: 101.9
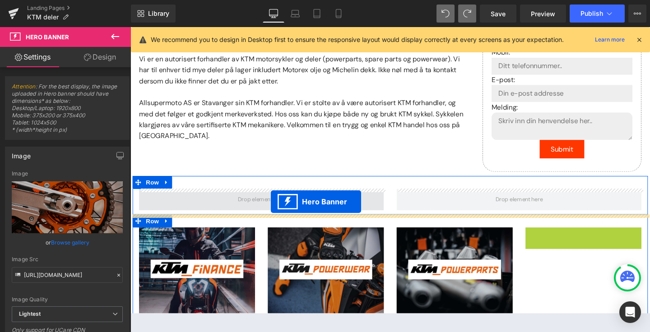
drag, startPoint x: 577, startPoint y: 247, endPoint x: 278, endPoint y: 211, distance: 301.7
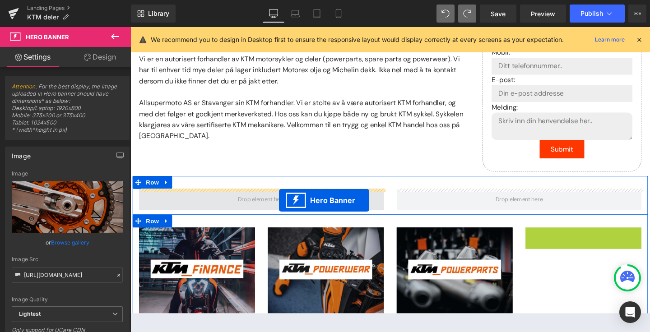
drag, startPoint x: 577, startPoint y: 247, endPoint x: 286, endPoint y: 209, distance: 293.4
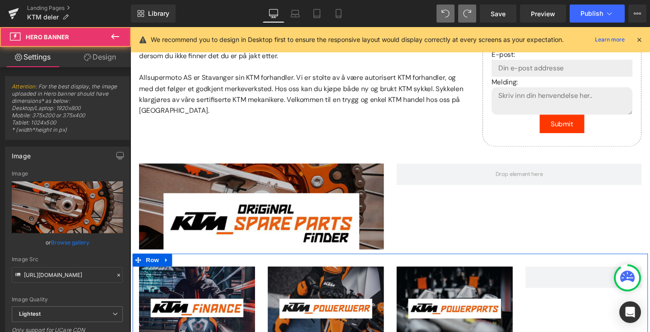
scroll to position [437, 0]
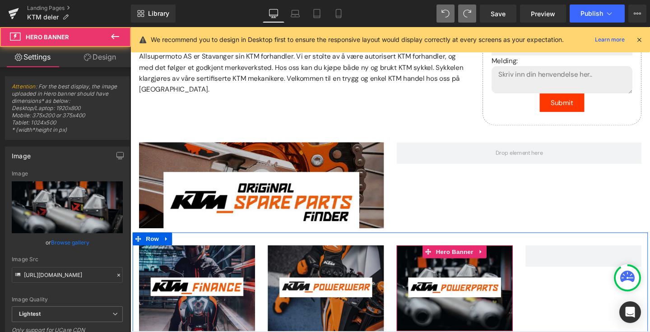
click at [439, 274] on div at bounding box center [471, 302] width 122 height 90
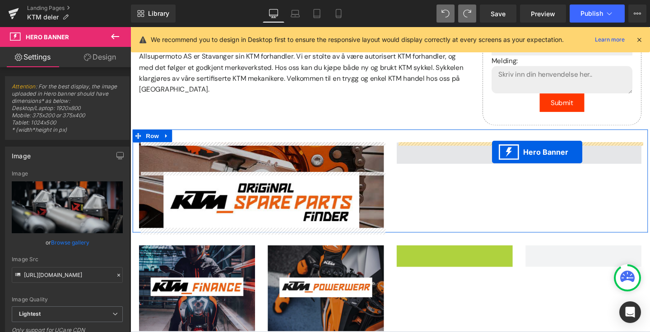
drag, startPoint x: 441, startPoint y: 261, endPoint x: 510, endPoint y: 158, distance: 124.1
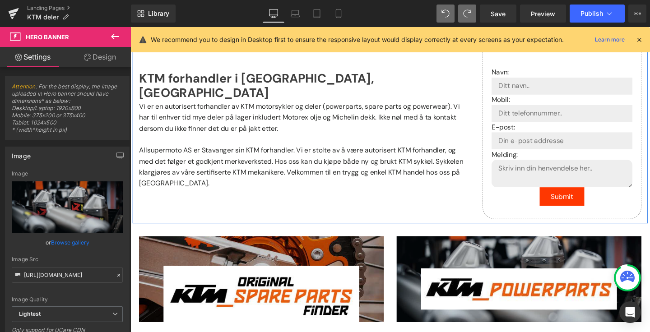
scroll to position [338, 0]
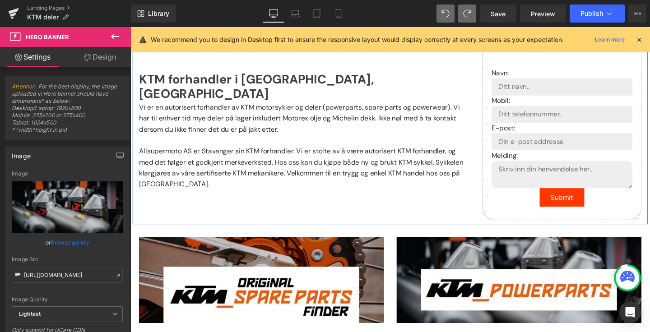
click at [316, 106] on p "Vi er en autorisert forhandler av KTM motorsykler og deler (powerparts, spare p…" at bounding box center [312, 123] width 347 height 35
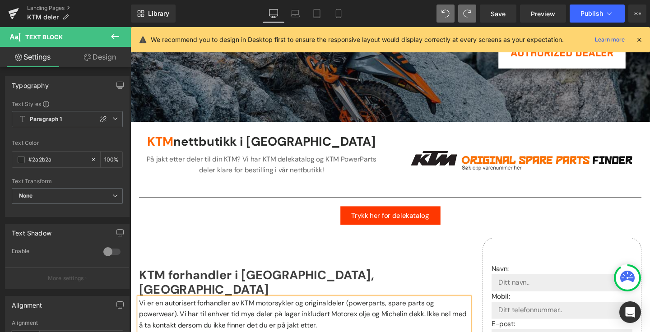
scroll to position [131, 0]
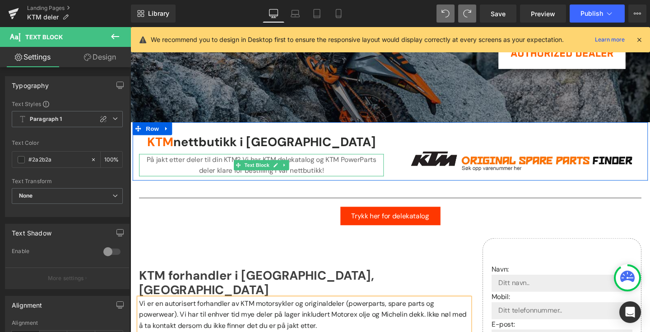
click at [338, 169] on p "På jakt etter deler til din KTM? Vi har KTM delekatalog og KTM PowerParts deler…" at bounding box center [267, 172] width 257 height 23
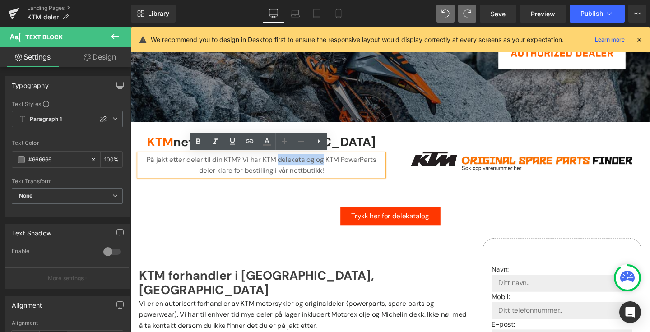
drag, startPoint x: 334, startPoint y: 166, endPoint x: 286, endPoint y: 166, distance: 48.3
click at [286, 166] on p "På jakt etter deler til din KTM? Vi har KTM delekatalog og KTM PowerParts deler…" at bounding box center [267, 172] width 257 height 23
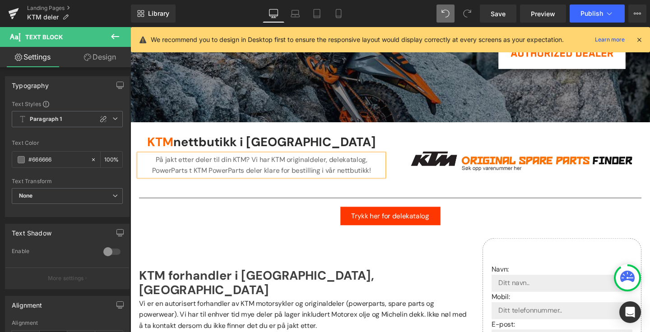
click at [152, 178] on p "På jakt etter deler til din KTM? Vi har KTM originaldeler, delekatalog, PowerPa…" at bounding box center [267, 172] width 257 height 23
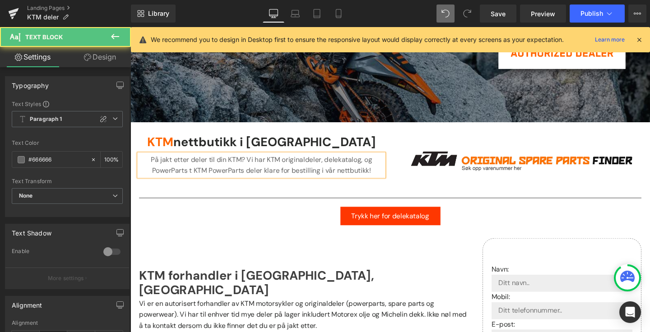
click at [195, 181] on p "På jakt etter deler til din KTM? Vi har KTM originaldeler, delekatalog, og Powe…" at bounding box center [267, 172] width 257 height 23
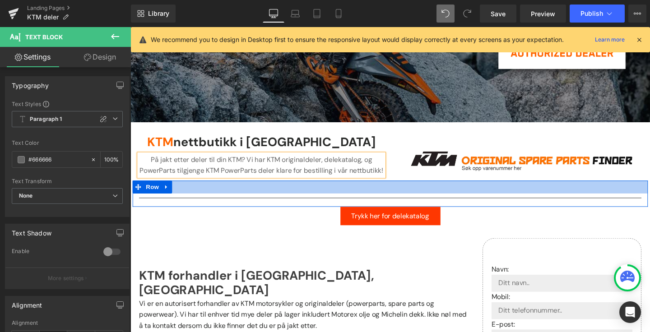
scroll to position [131, 0]
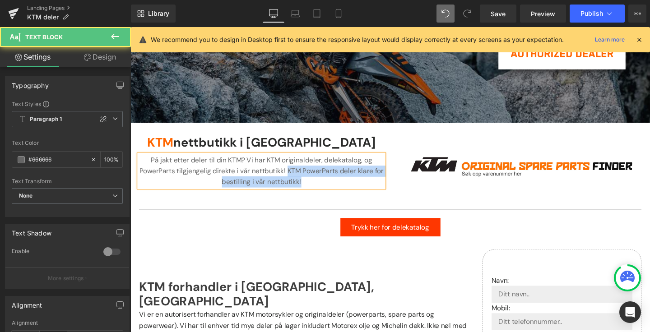
drag, startPoint x: 322, startPoint y: 187, endPoint x: 300, endPoint y: 178, distance: 23.0
click at [300, 178] on p "På jakt etter deler til din KTM? Vi har KTM originaldeler, delekatalog, og Powe…" at bounding box center [267, 178] width 257 height 35
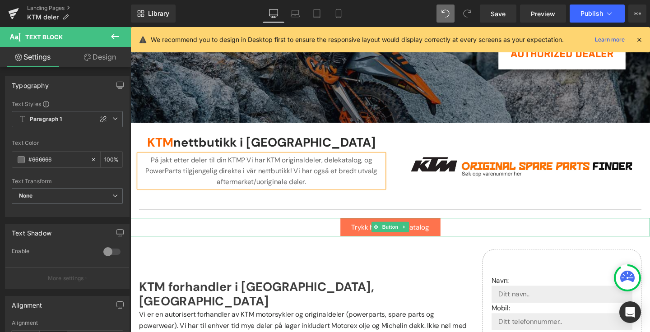
click at [425, 235] on span "Trykk her for delekatalog" at bounding box center [404, 237] width 82 height 9
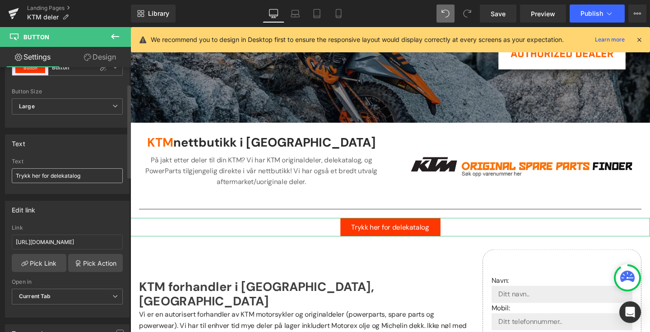
scroll to position [53, 0]
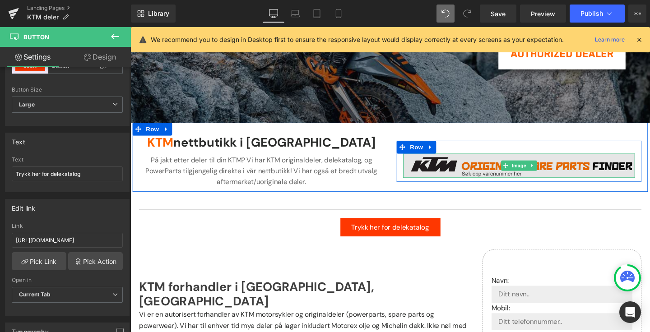
click at [438, 171] on img at bounding box center [539, 172] width 244 height 25
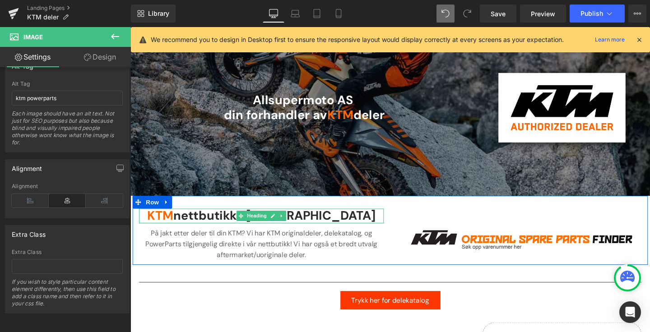
scroll to position [39, 0]
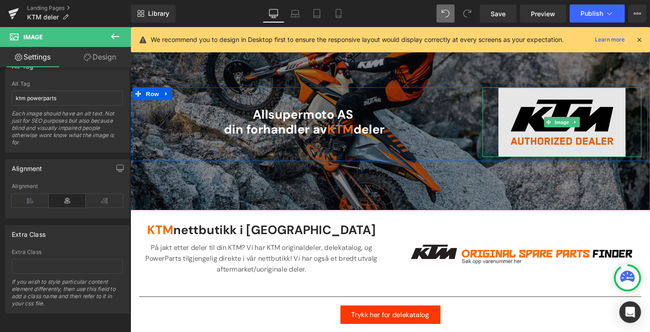
click at [570, 115] on img at bounding box center [584, 127] width 134 height 73
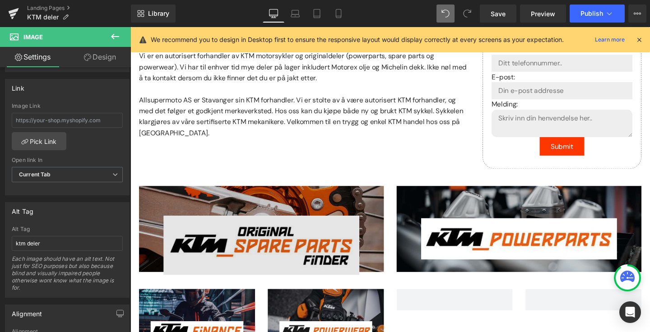
scroll to position [418, 0]
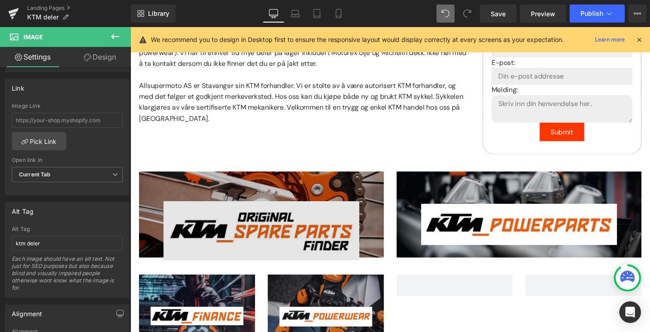
click at [309, 222] on img at bounding box center [268, 241] width 206 height 62
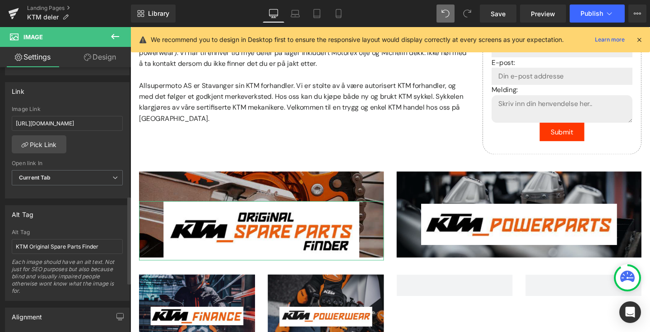
scroll to position [392, 0]
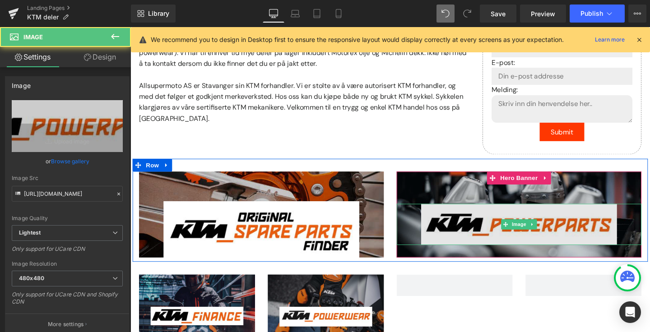
click at [489, 221] on img at bounding box center [539, 234] width 206 height 43
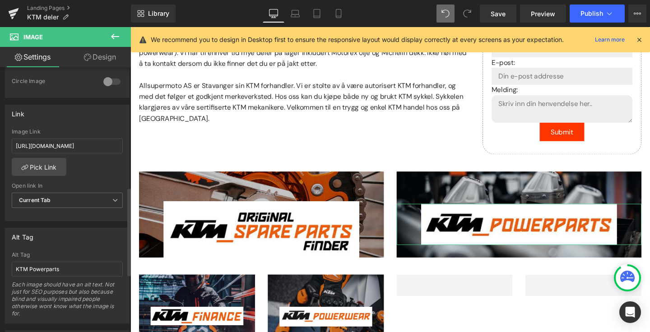
scroll to position [361, 0]
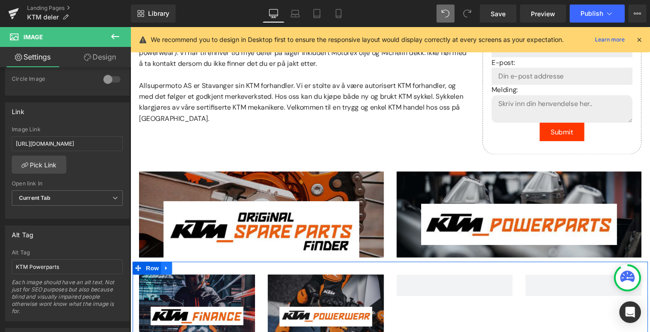
click at [171, 281] on icon at bounding box center [168, 280] width 6 height 7
click at [195, 281] on link at bounding box center [192, 281] width 12 height 14
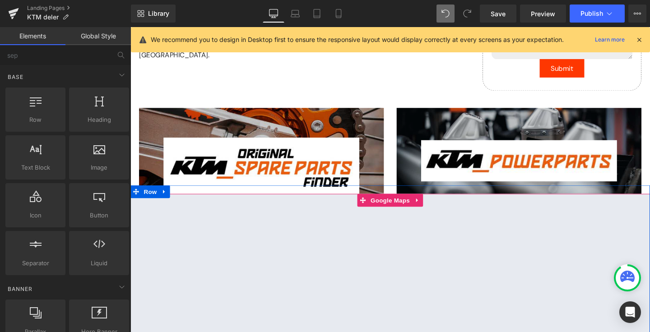
scroll to position [506, 0]
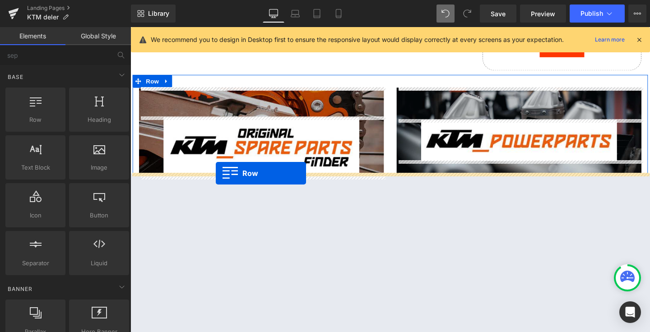
drag, startPoint x: 178, startPoint y: 129, endPoint x: 220, endPoint y: 180, distance: 66.6
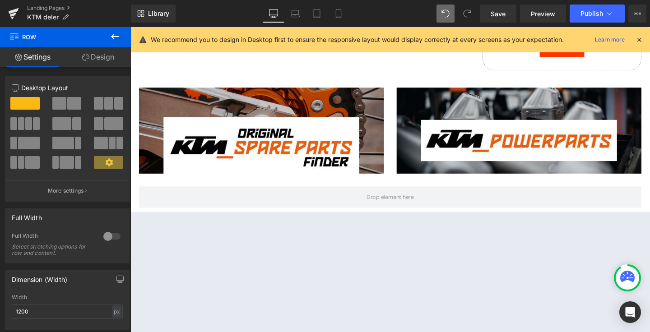
click at [112, 37] on icon at bounding box center [115, 36] width 8 height 5
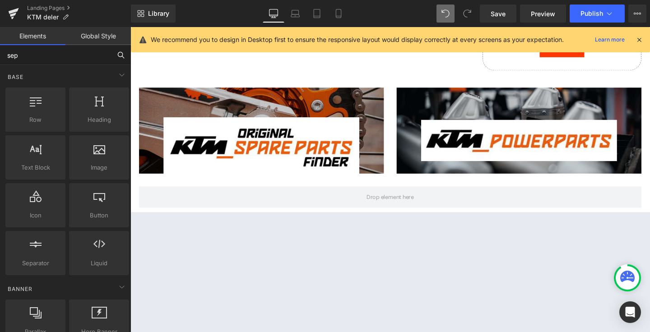
click at [50, 61] on input "sep" at bounding box center [55, 55] width 111 height 20
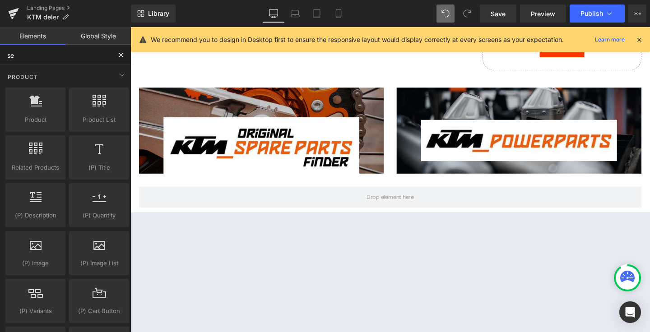
type input "sep"
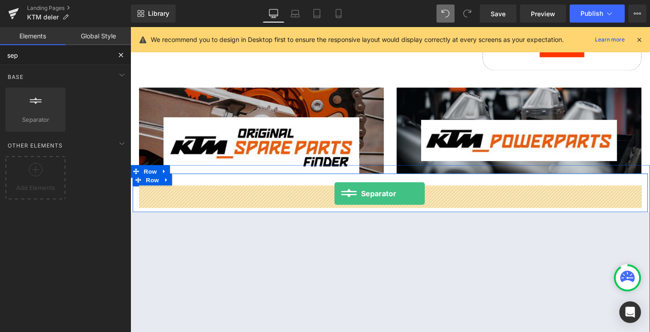
drag, startPoint x: 180, startPoint y: 131, endPoint x: 345, endPoint y: 202, distance: 178.8
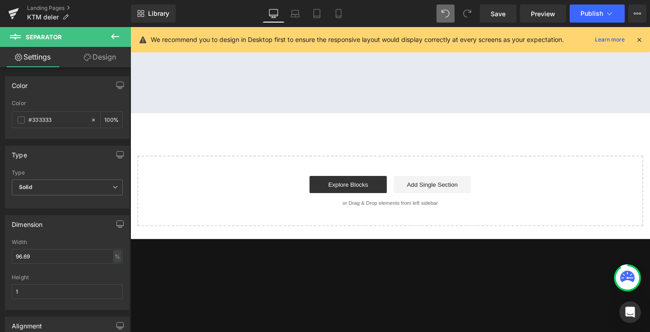
scroll to position [886, 0]
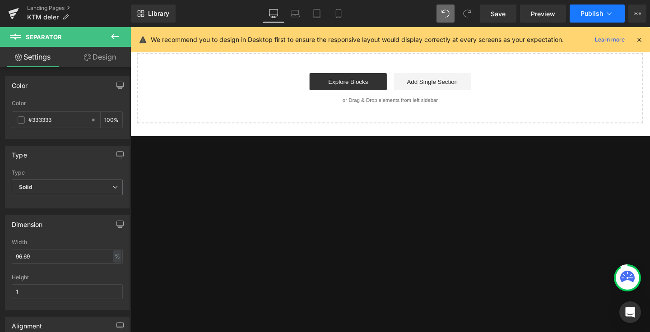
click at [588, 11] on span "Publish" at bounding box center [591, 13] width 23 height 7
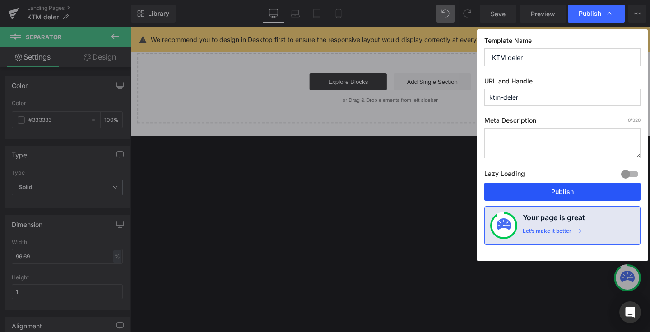
click at [568, 188] on button "Publish" at bounding box center [562, 192] width 156 height 18
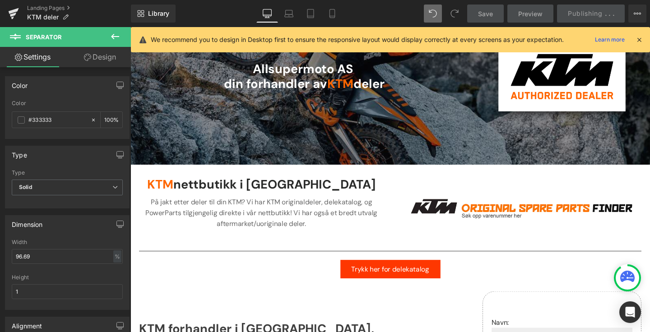
scroll to position [0, 0]
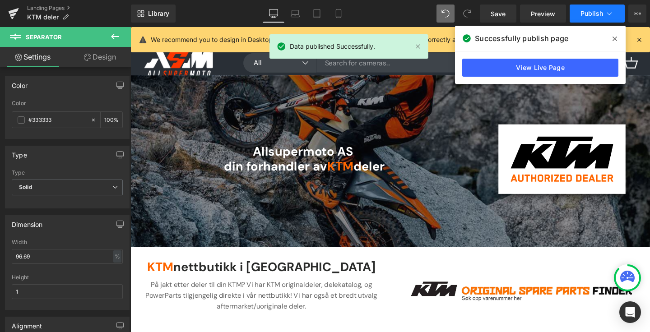
click at [588, 18] on button "Publish" at bounding box center [596, 14] width 55 height 18
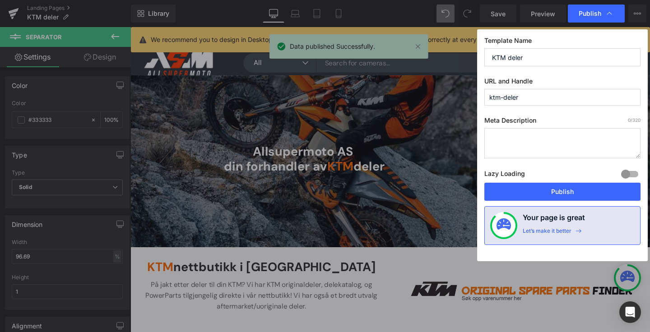
click at [540, 59] on input "KTM deler" at bounding box center [562, 57] width 156 height 18
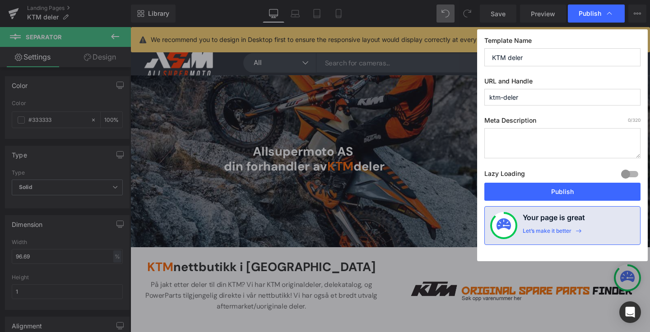
type input "k"
click at [489, 56] on input "KTM originaldeler" at bounding box center [562, 57] width 156 height 18
click at [575, 57] on input "Vi har KTM originaldeler" at bounding box center [562, 57] width 156 height 18
click at [556, 57] on input "KTM originaldeler og powerpart" at bounding box center [562, 57] width 156 height 18
drag, startPoint x: 612, startPoint y: 58, endPoint x: 508, endPoint y: 58, distance: 103.7
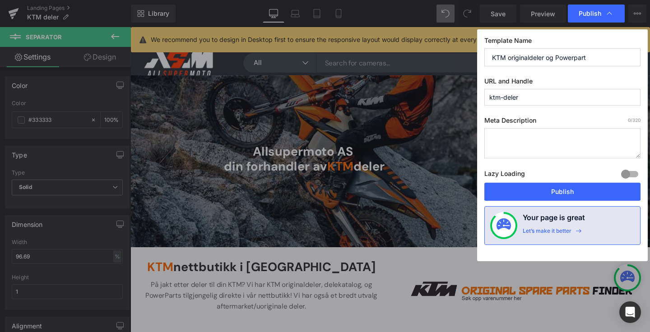
click at [508, 58] on input "KTM originaldeler og Powerpart" at bounding box center [562, 57] width 156 height 18
type input "KTM PowerParts og originaldeler"
click at [528, 99] on input "ktm-deler" at bounding box center [562, 97] width 156 height 17
click at [525, 134] on textarea at bounding box center [562, 143] width 156 height 30
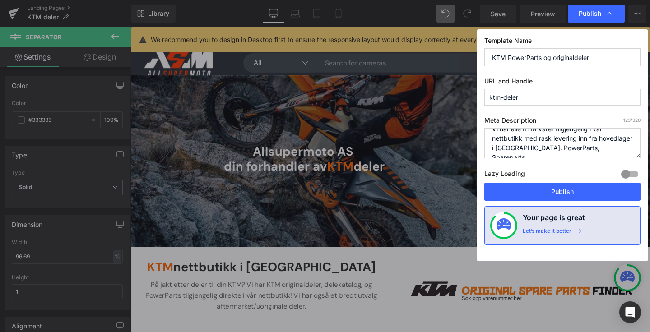
scroll to position [13, 0]
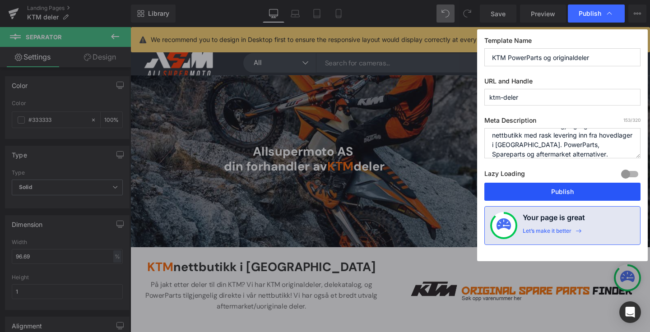
type textarea "Vi har alle KTM varer tilgjengelig i vår nettbutikk med rask levering inn fra h…"
click at [554, 192] on button "Publish" at bounding box center [562, 192] width 156 height 18
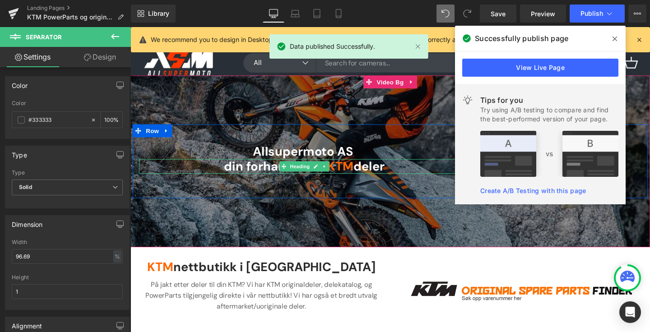
click at [369, 174] on span "deler" at bounding box center [380, 173] width 33 height 17
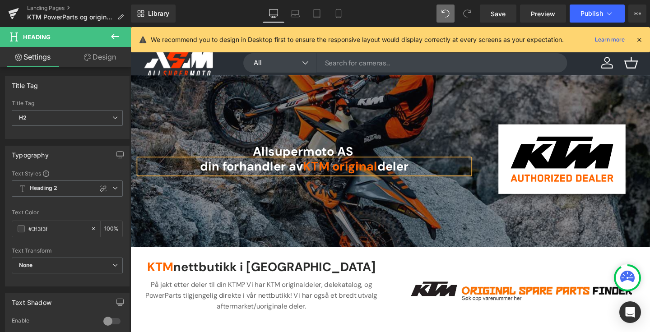
click at [470, 89] on div at bounding box center [403, 168] width 546 height 180
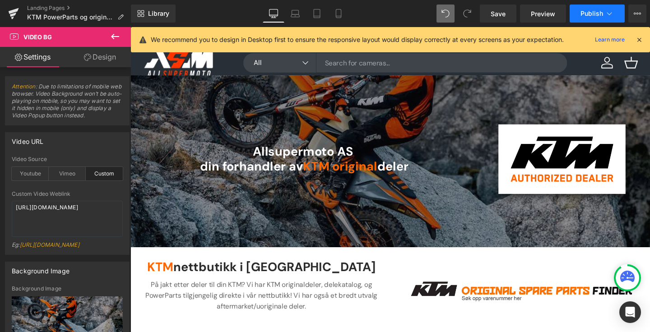
click at [605, 14] on icon at bounding box center [608, 13] width 9 height 9
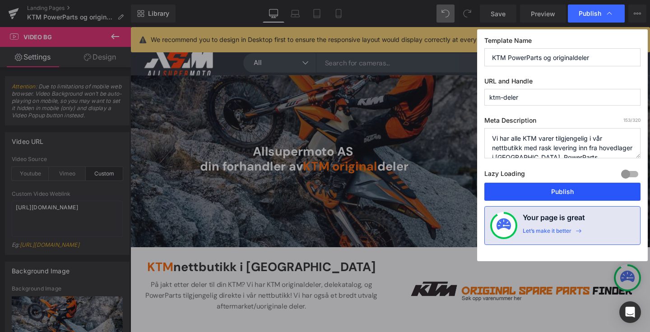
click at [559, 196] on button "Publish" at bounding box center [562, 192] width 156 height 18
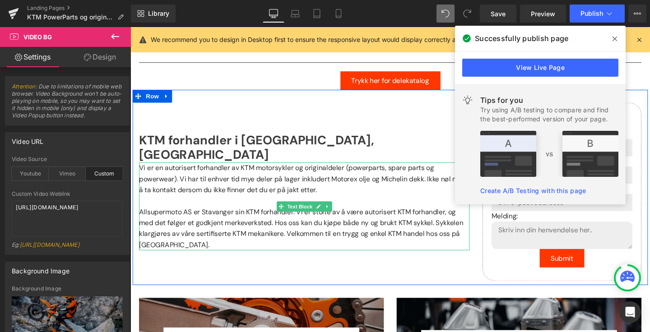
scroll to position [286, 0]
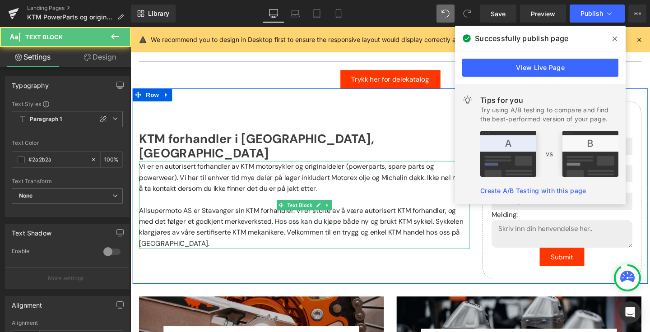
click at [363, 244] on p "Allsupermoto AS er Stavanger sin KTM forhandler. Vi er stolte av å være autoris…" at bounding box center [312, 237] width 347 height 46
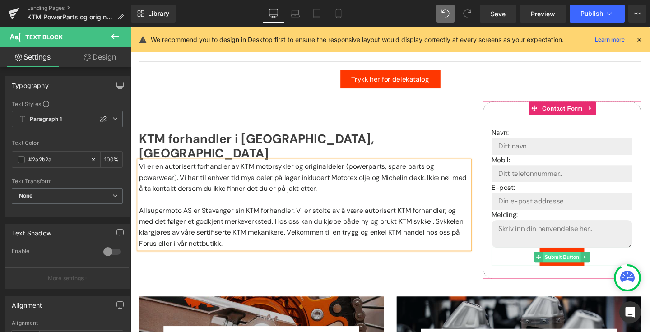
click at [590, 270] on span "Submit Button" at bounding box center [584, 268] width 40 height 11
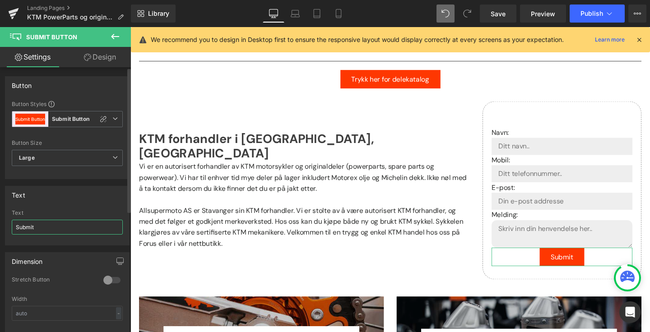
click at [63, 226] on input "Submit" at bounding box center [67, 227] width 111 height 15
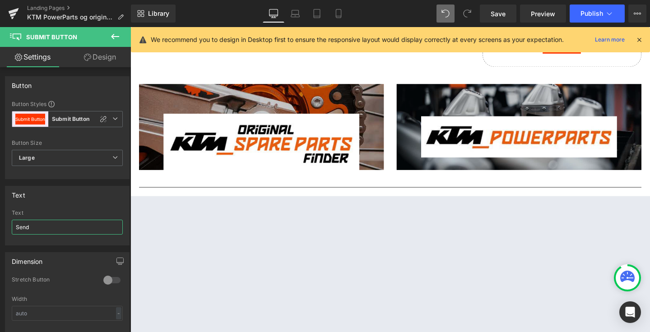
scroll to position [511, 0]
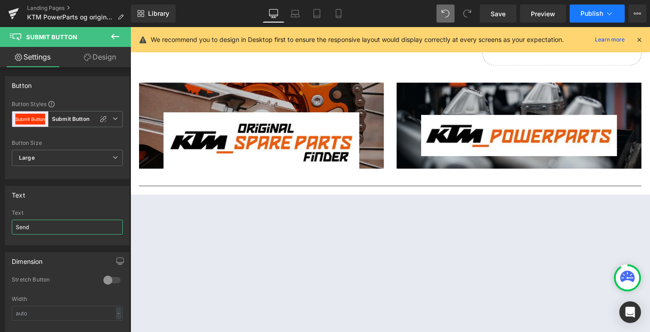
type input "Send"
click at [604, 15] on button "Publish" at bounding box center [596, 14] width 55 height 18
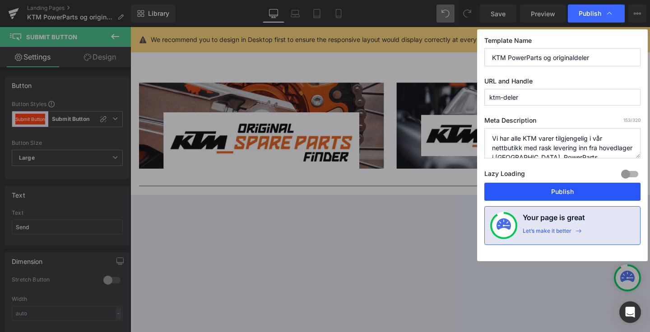
click at [538, 187] on button "Publish" at bounding box center [562, 192] width 156 height 18
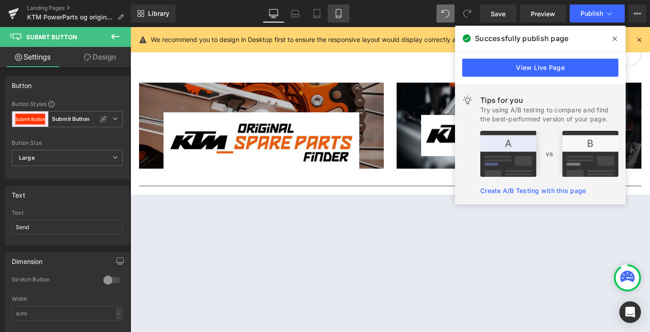
click at [341, 16] on icon at bounding box center [338, 16] width 5 height 0
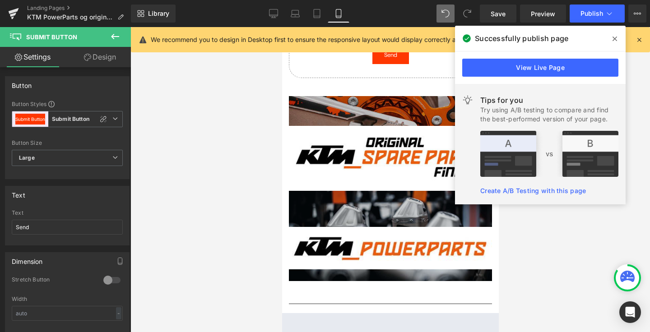
scroll to position [635, 0]
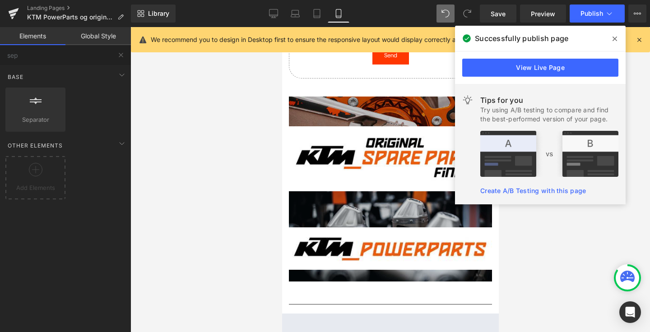
click at [244, 189] on div at bounding box center [389, 179] width 519 height 305
click at [244, 190] on div at bounding box center [389, 179] width 519 height 305
click at [613, 35] on span at bounding box center [614, 39] width 14 height 14
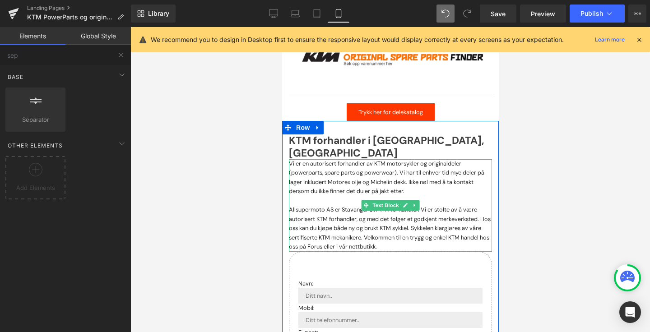
scroll to position [297, 0]
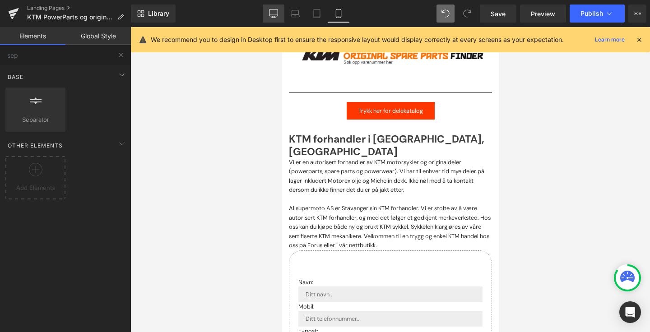
click at [275, 15] on icon at bounding box center [273, 13] width 9 height 9
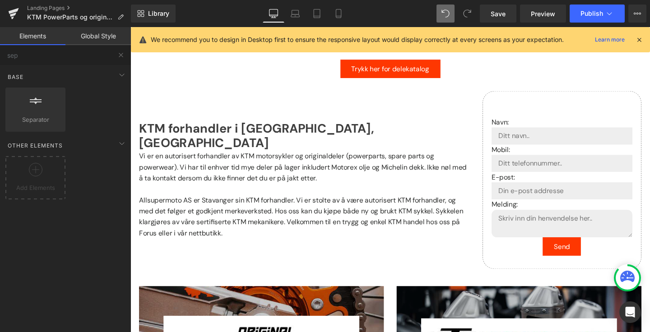
scroll to position [304, 0]
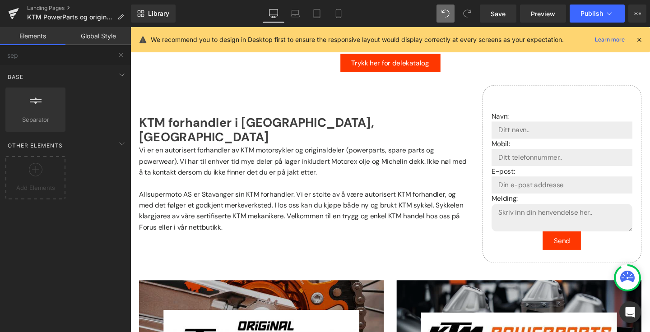
click at [337, 24] on div "Library Desktop Desktop Laptop Tablet Mobile Save Preview Publish Scheduled Vie…" at bounding box center [390, 13] width 519 height 27
click at [337, 18] on link "Mobile" at bounding box center [338, 14] width 22 height 18
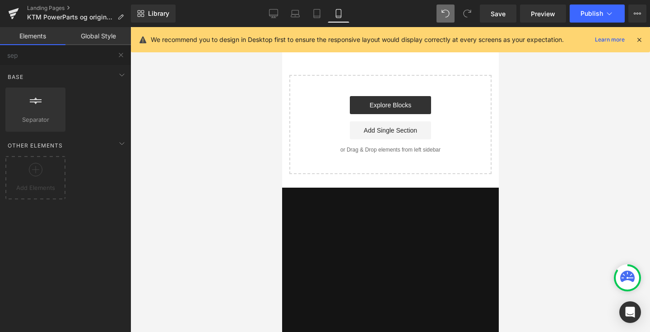
scroll to position [1113, 0]
